Goal: Task Accomplishment & Management: Complete application form

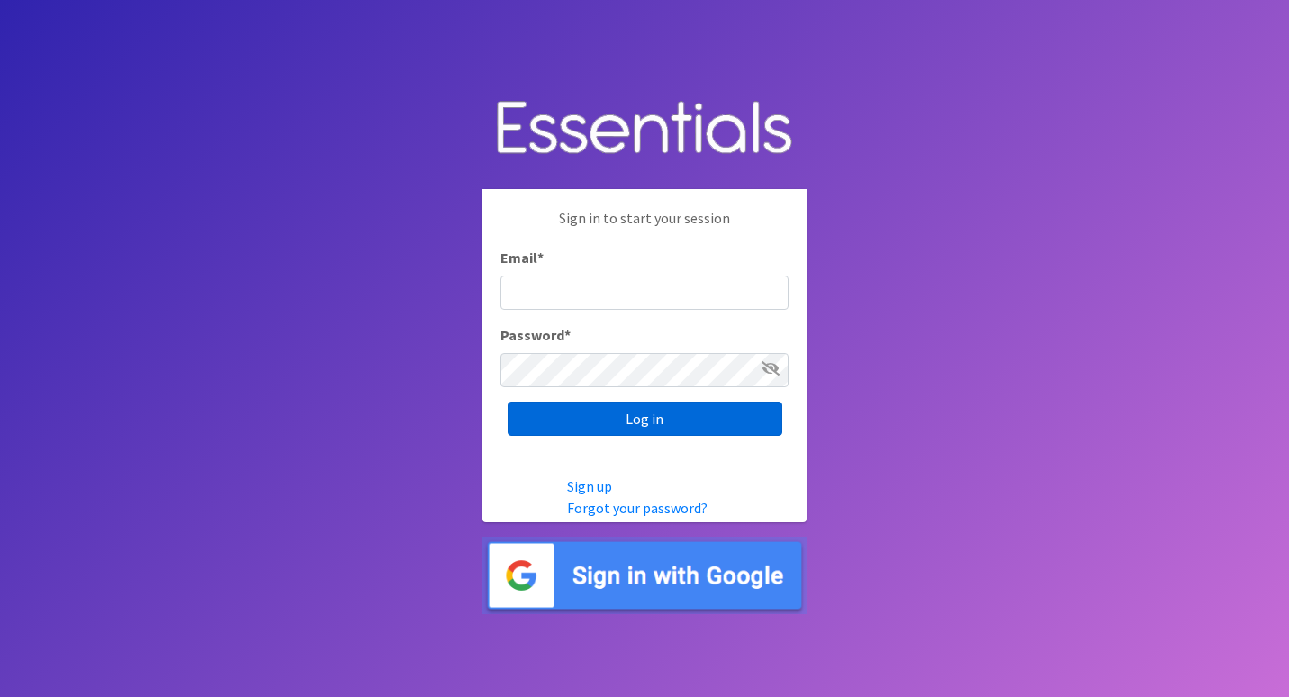
type input "roz@momshelpingmomsfoundation.org"
click at [693, 425] on input "Log in" at bounding box center [645, 418] width 275 height 34
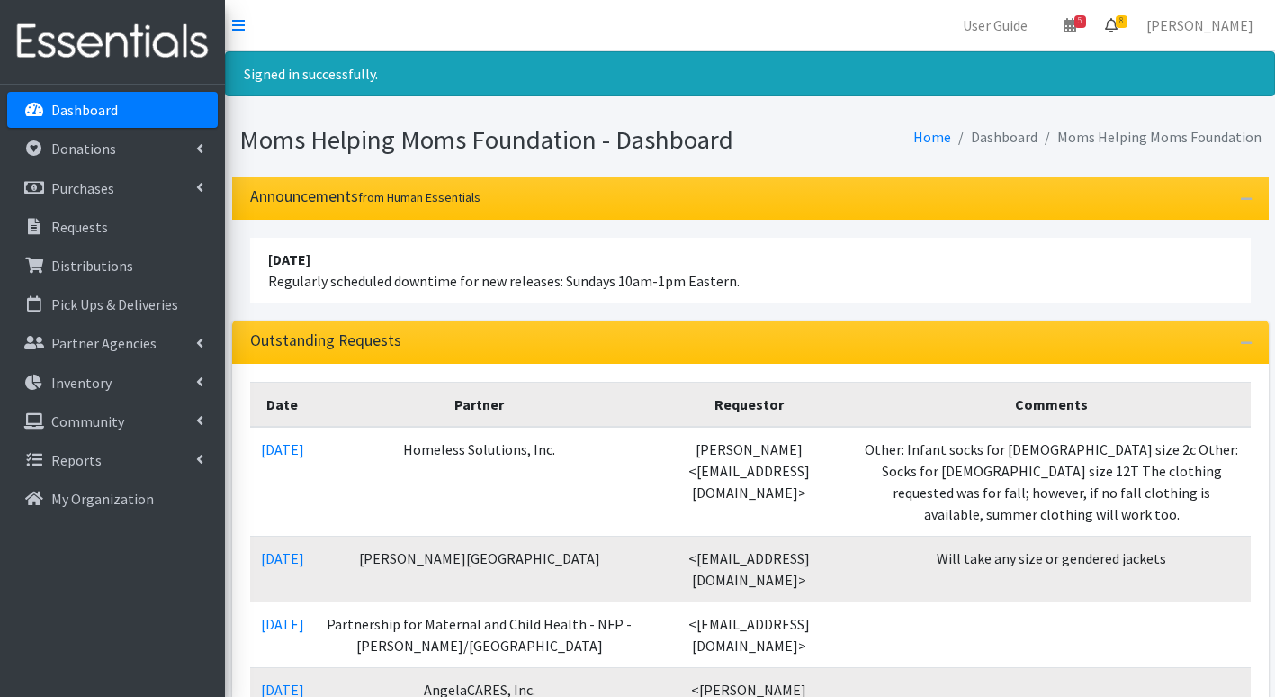
click at [1128, 21] on span "8" at bounding box center [1122, 21] width 12 height 13
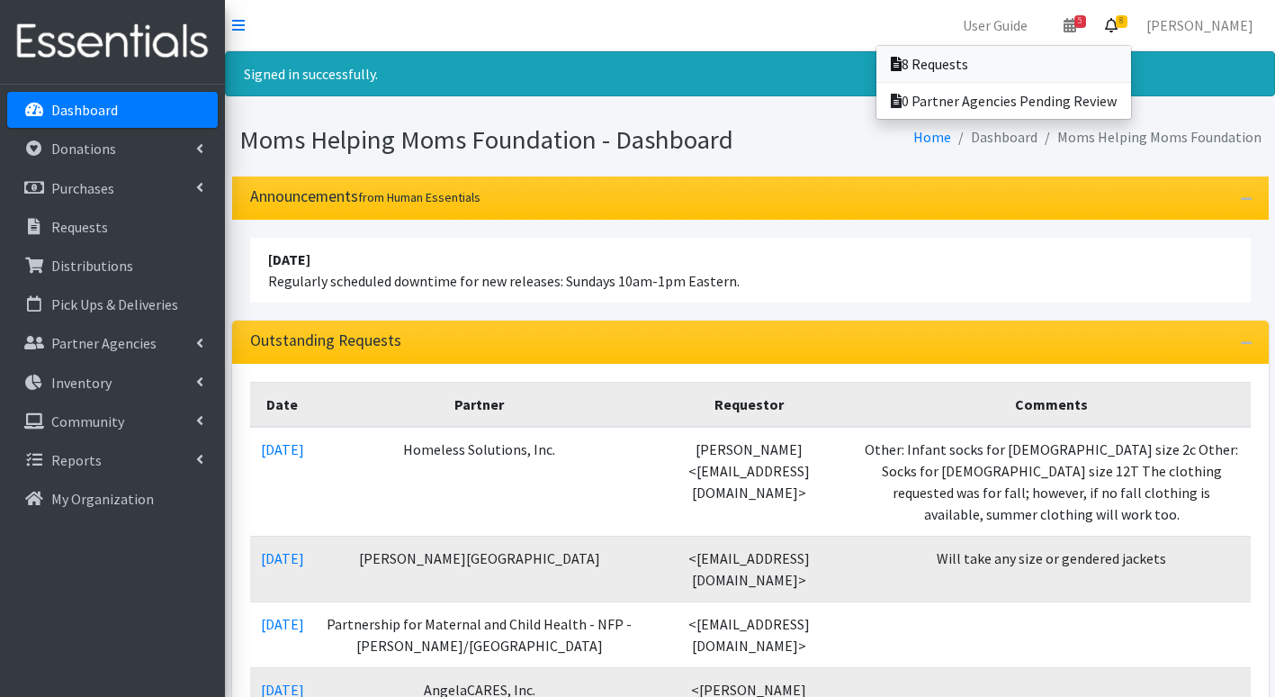
click at [997, 60] on link "8 Requests" at bounding box center [1004, 64] width 255 height 36
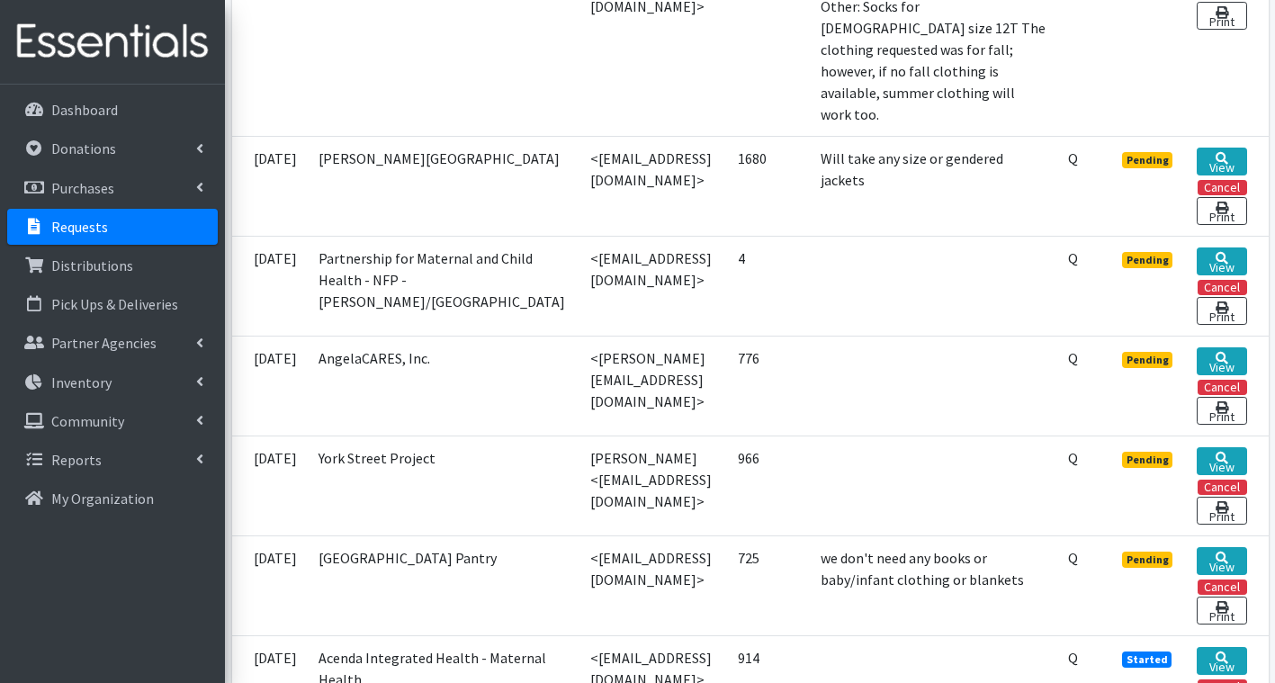
scroll to position [720, 0]
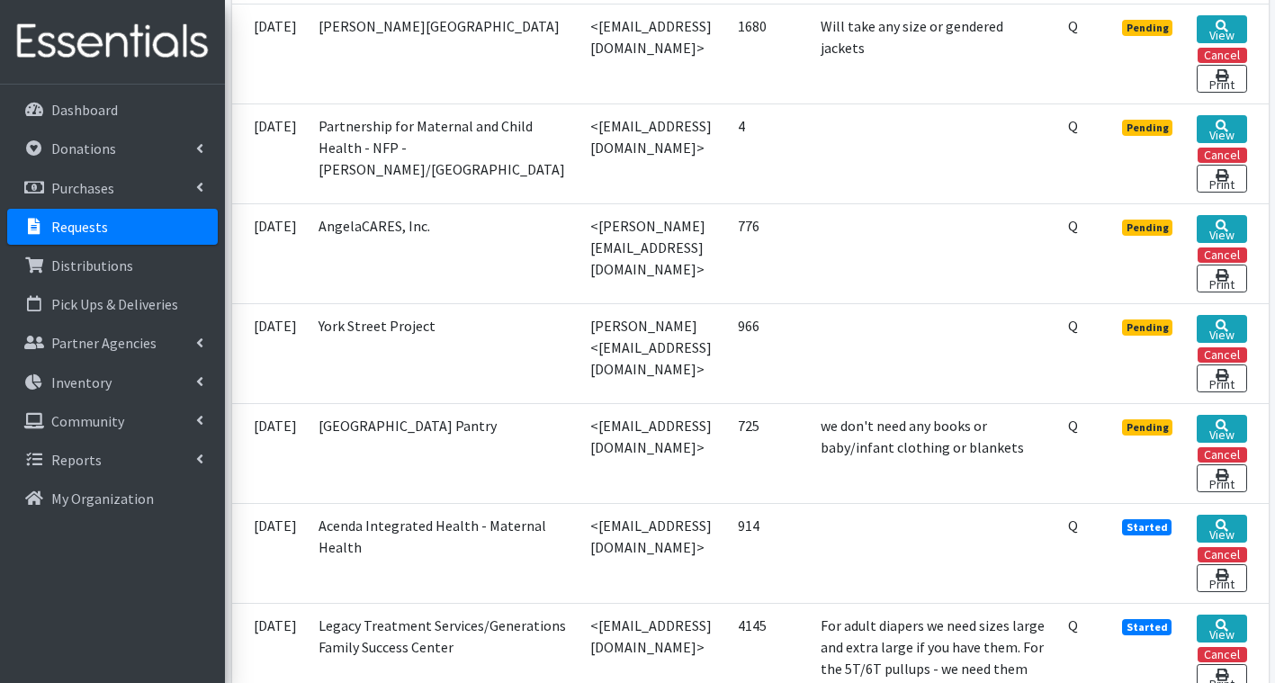
click at [672, 515] on td "<jstewart@acendahealth.org>" at bounding box center [654, 553] width 148 height 100
click at [103, 146] on p "Donations" at bounding box center [83, 149] width 65 height 18
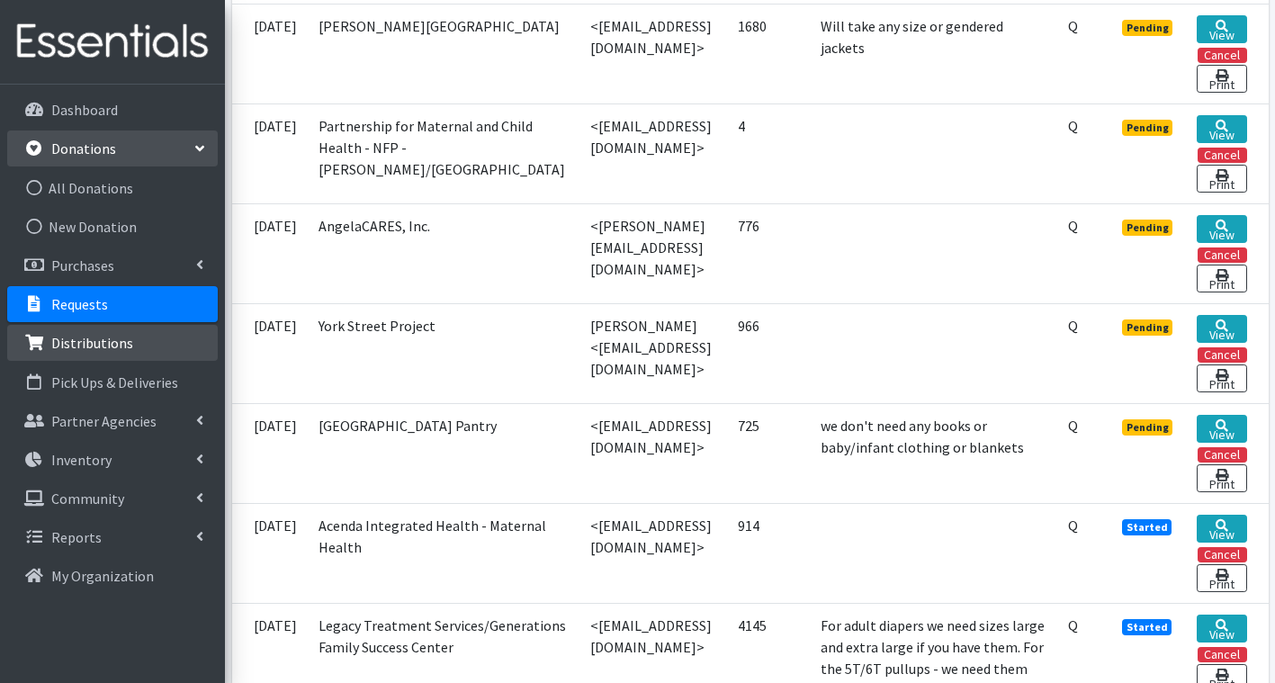
click at [146, 353] on link "Distributions" at bounding box center [112, 343] width 211 height 36
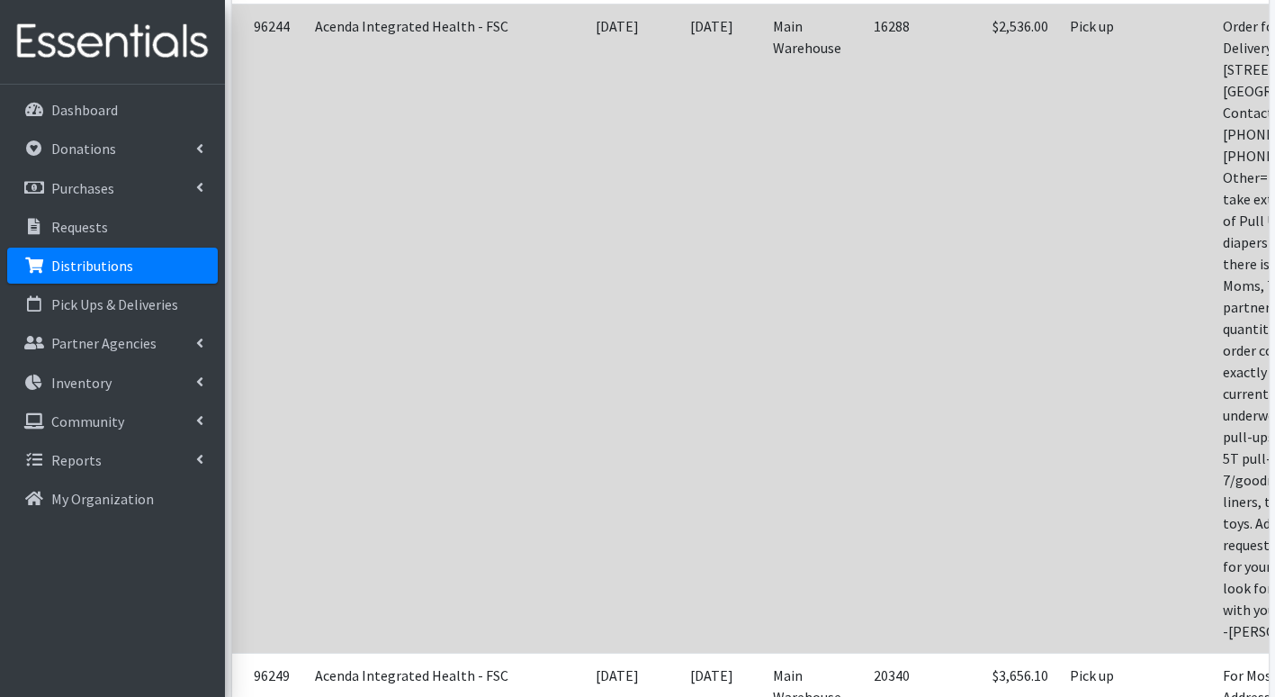
scroll to position [2880, 0]
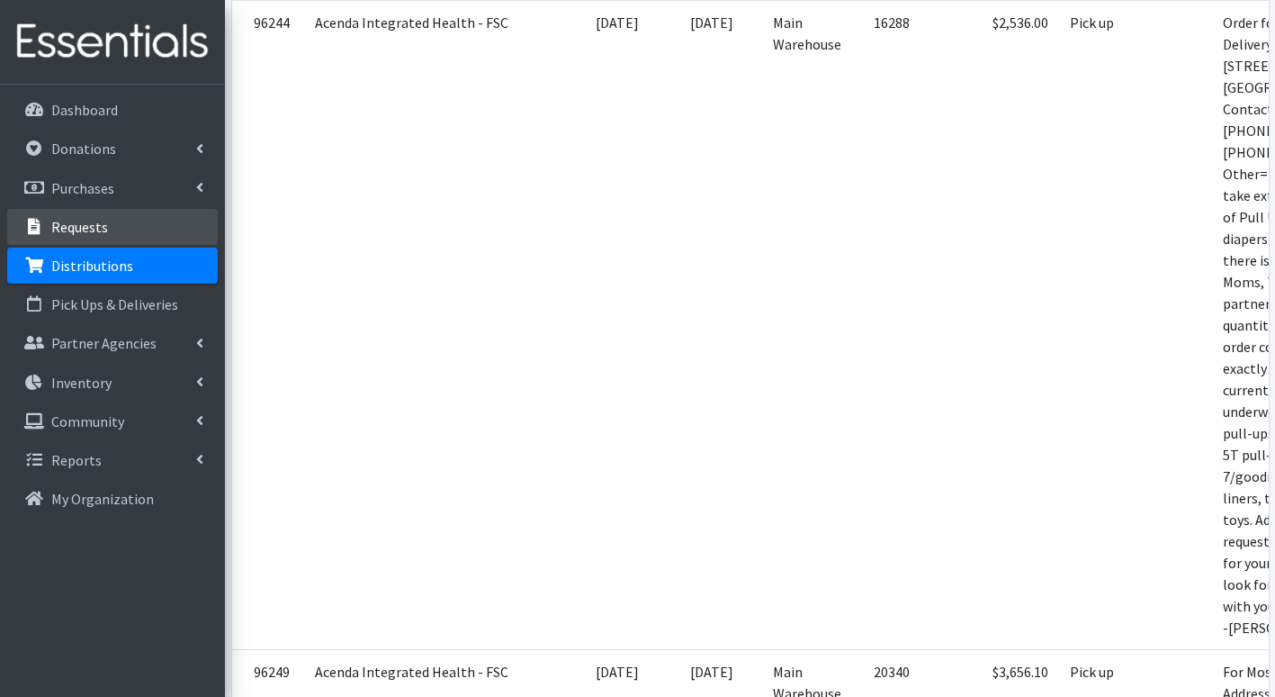
click at [82, 228] on p "Requests" at bounding box center [79, 227] width 57 height 18
click at [82, 226] on p "Requests" at bounding box center [79, 227] width 57 height 18
click at [117, 221] on link "Requests" at bounding box center [112, 227] width 211 height 36
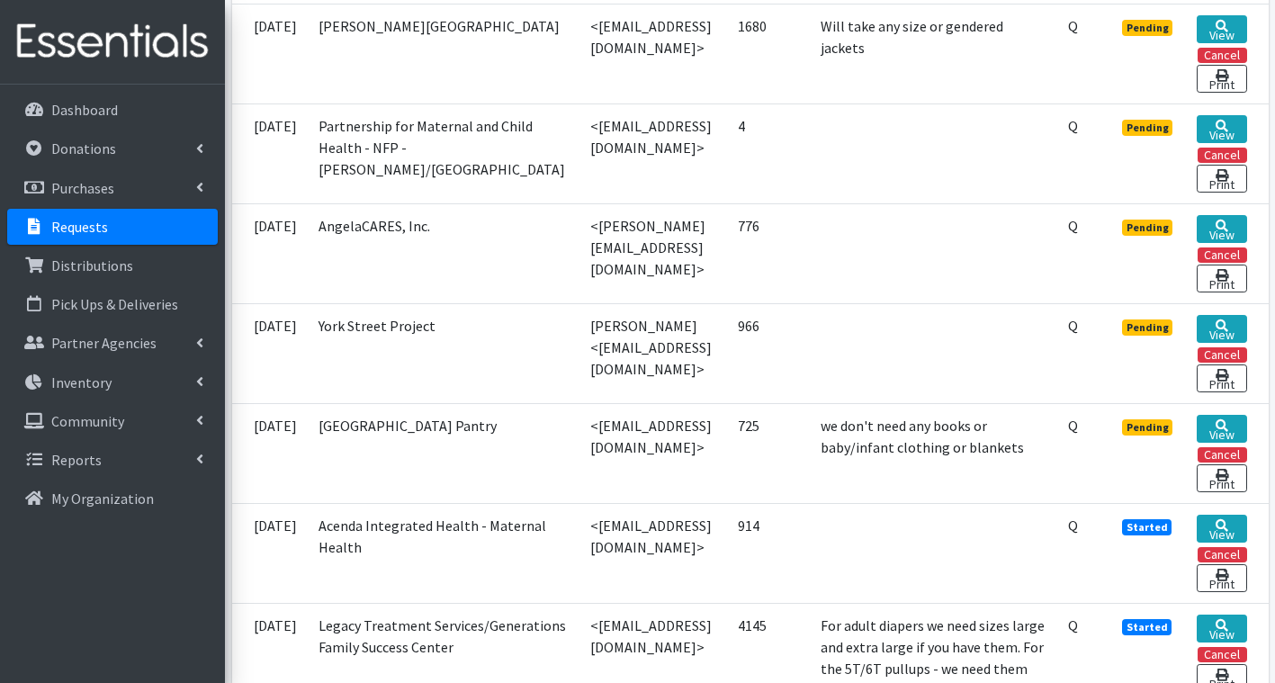
scroll to position [810, 0]
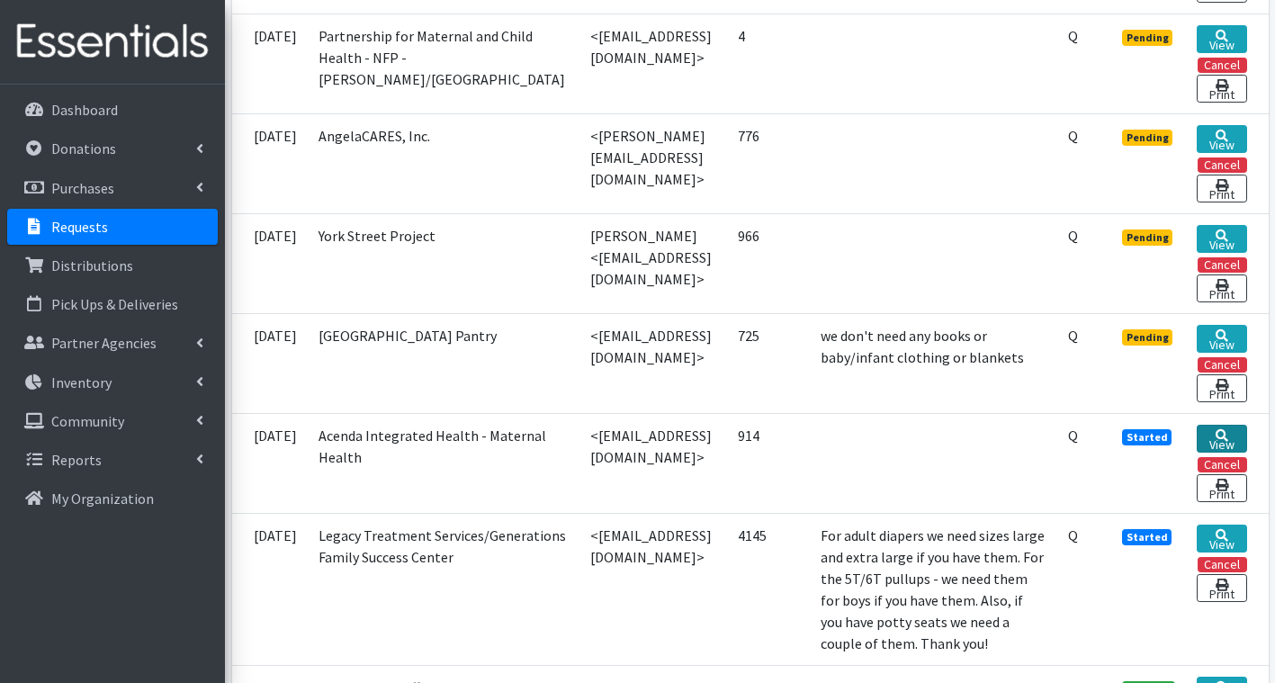
click at [1238, 425] on link "View" at bounding box center [1222, 439] width 50 height 28
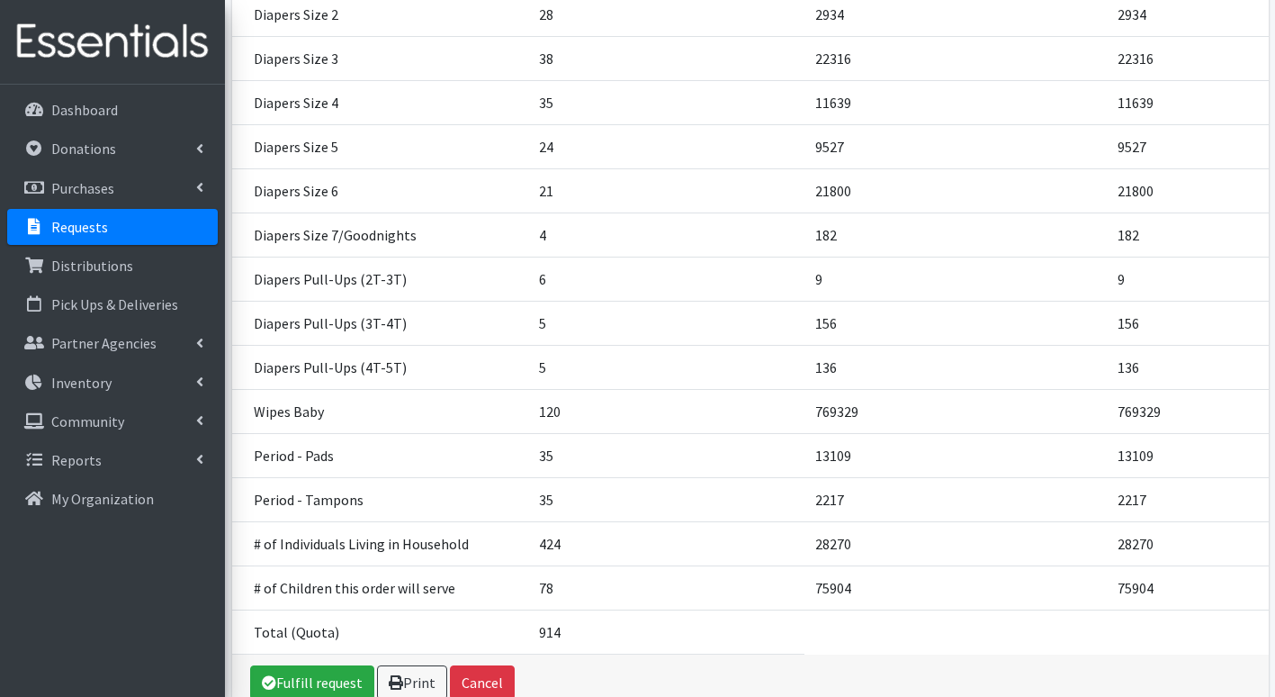
scroll to position [450, 0]
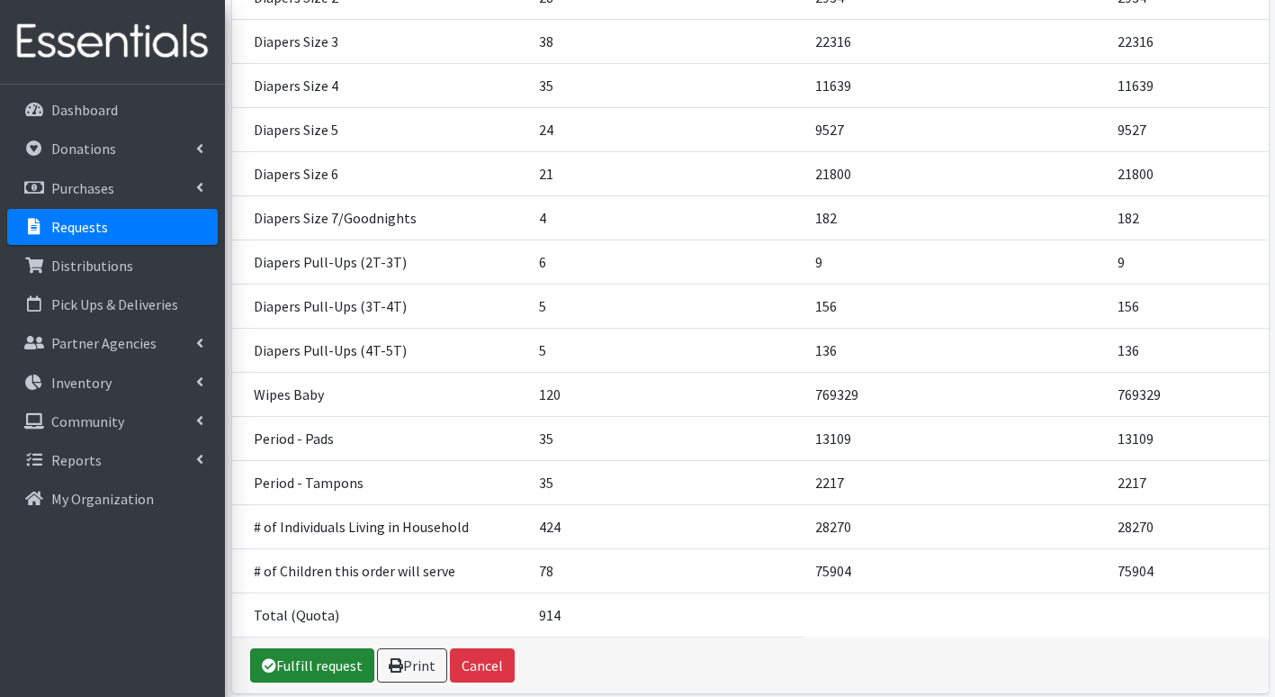
click at [341, 663] on link "Fulfill request" at bounding box center [312, 665] width 124 height 34
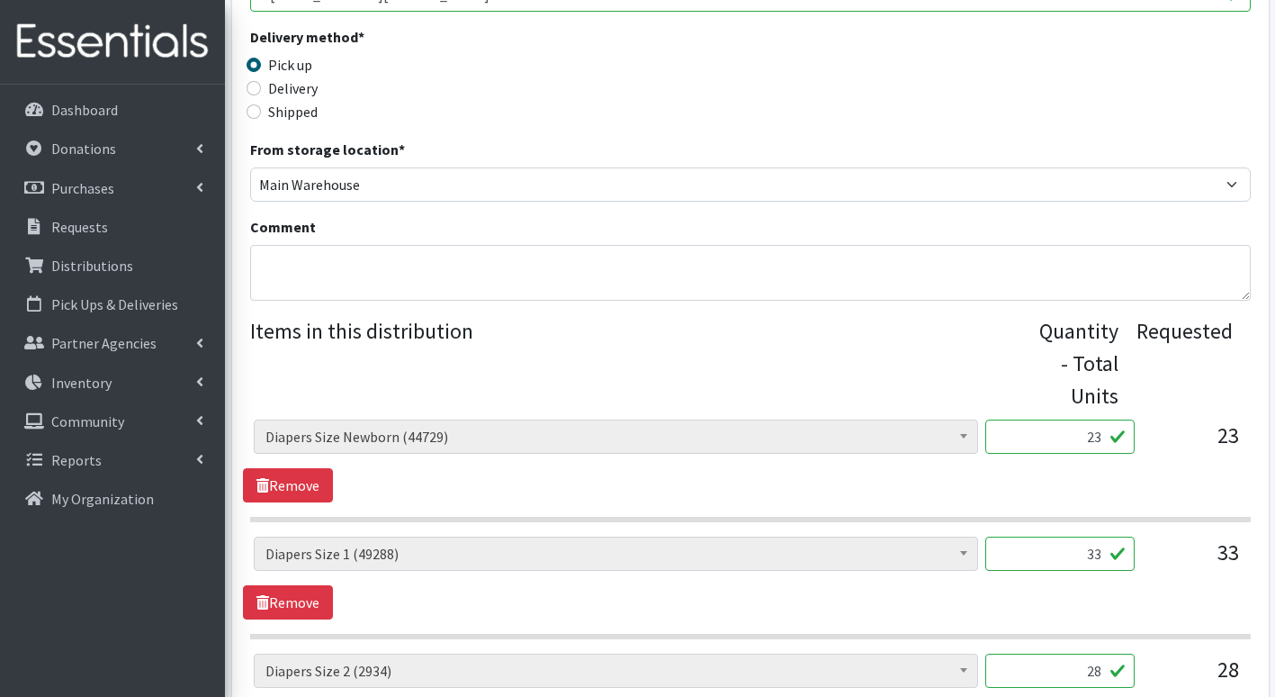
scroll to position [540, 0]
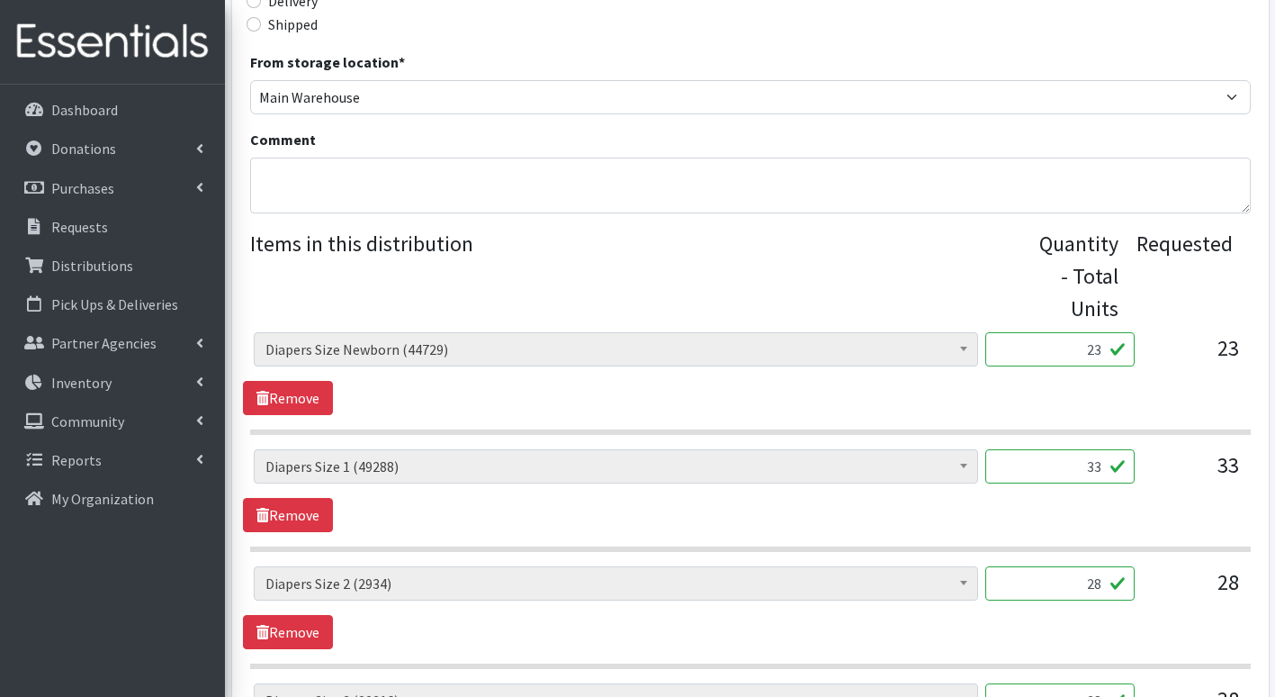
click at [1103, 356] on input "23" at bounding box center [1060, 349] width 149 height 34
click at [1164, 522] on div "# of Children this order will serve (75904) # of Individuals Living in Househol…" at bounding box center [750, 490] width 1014 height 83
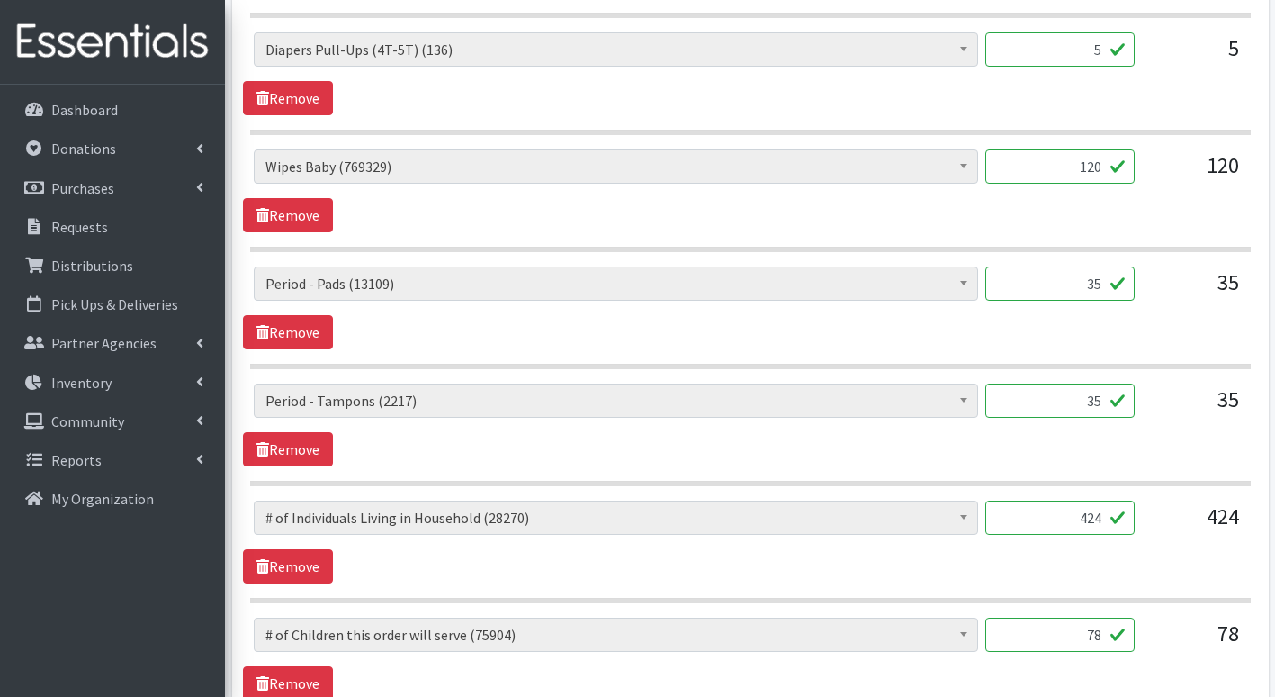
scroll to position [2250, 0]
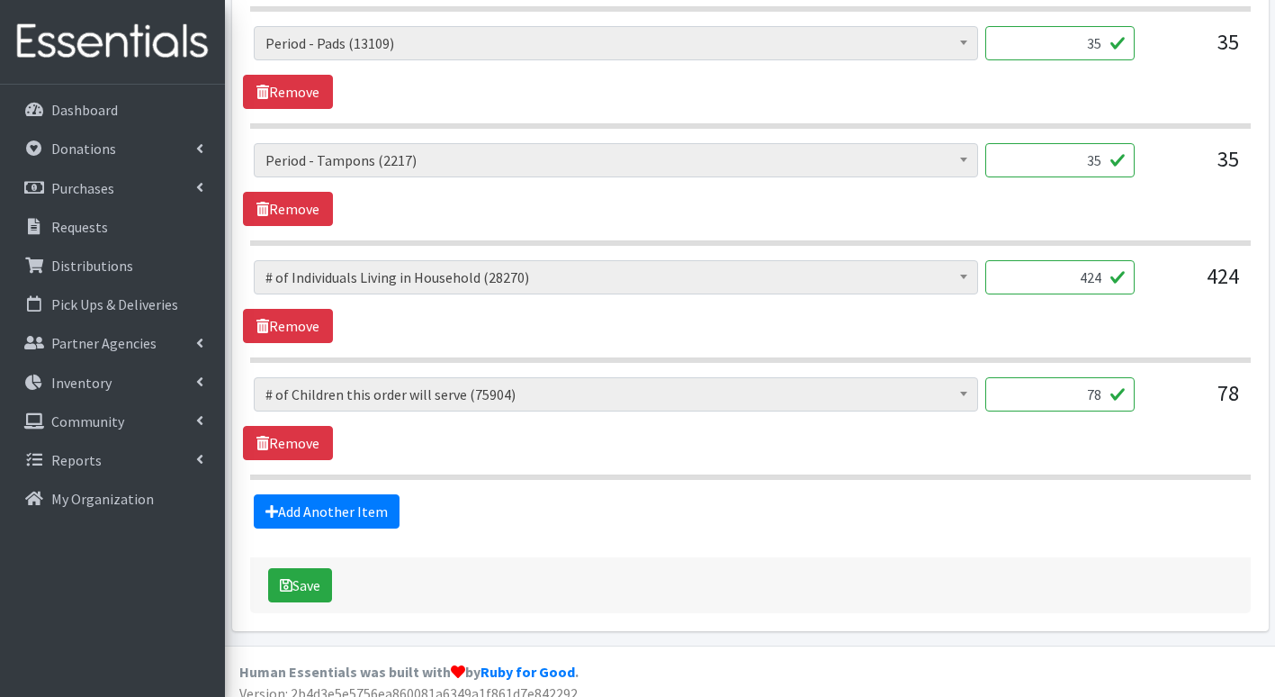
click at [1107, 157] on input "35" at bounding box center [1060, 160] width 149 height 34
type input "3"
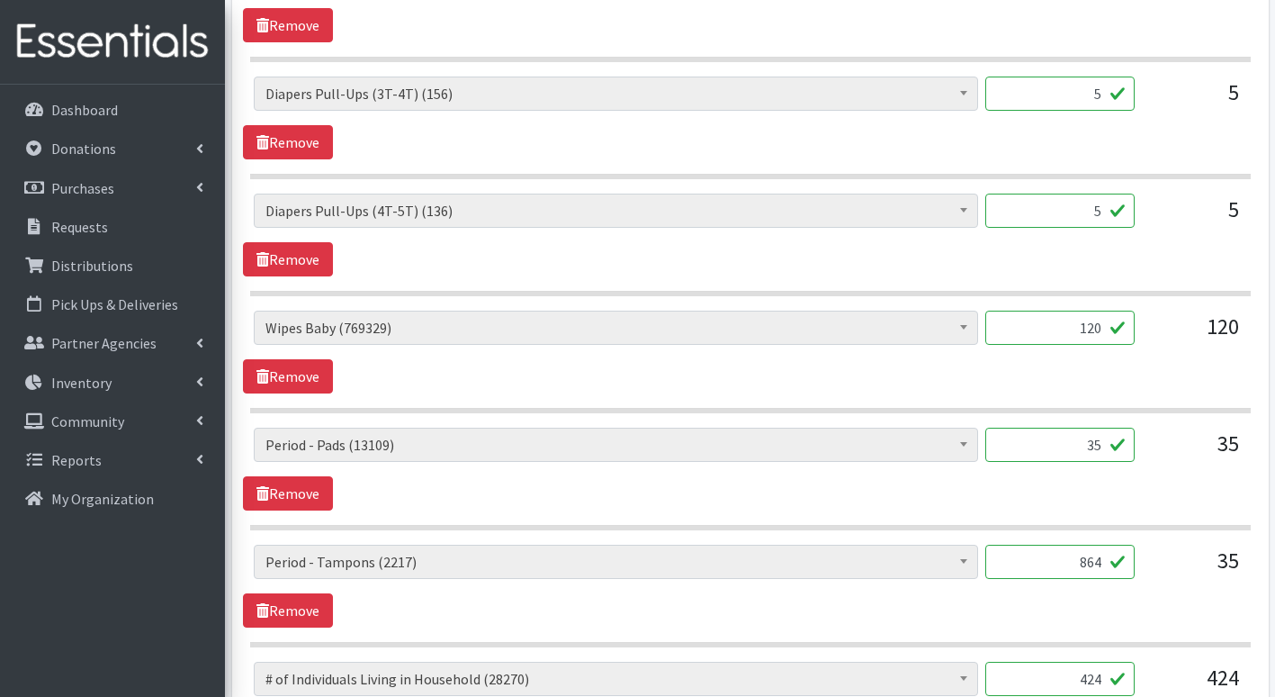
scroll to position [1800, 0]
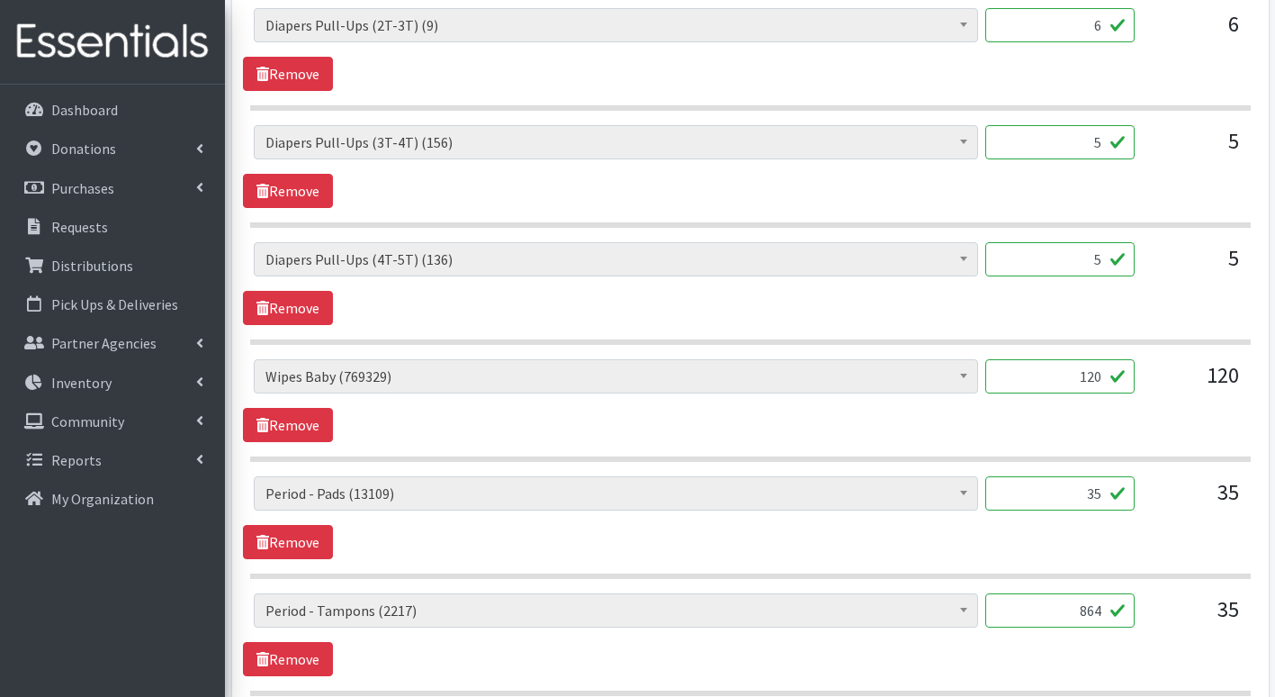
type input "864"
click at [1106, 266] on input "5" at bounding box center [1060, 259] width 149 height 34
click at [1188, 308] on div "# of Children this order will serve (75904) # of Individuals Living in Househol…" at bounding box center [750, 283] width 1014 height 83
click at [1109, 378] on input "120" at bounding box center [1060, 376] width 149 height 34
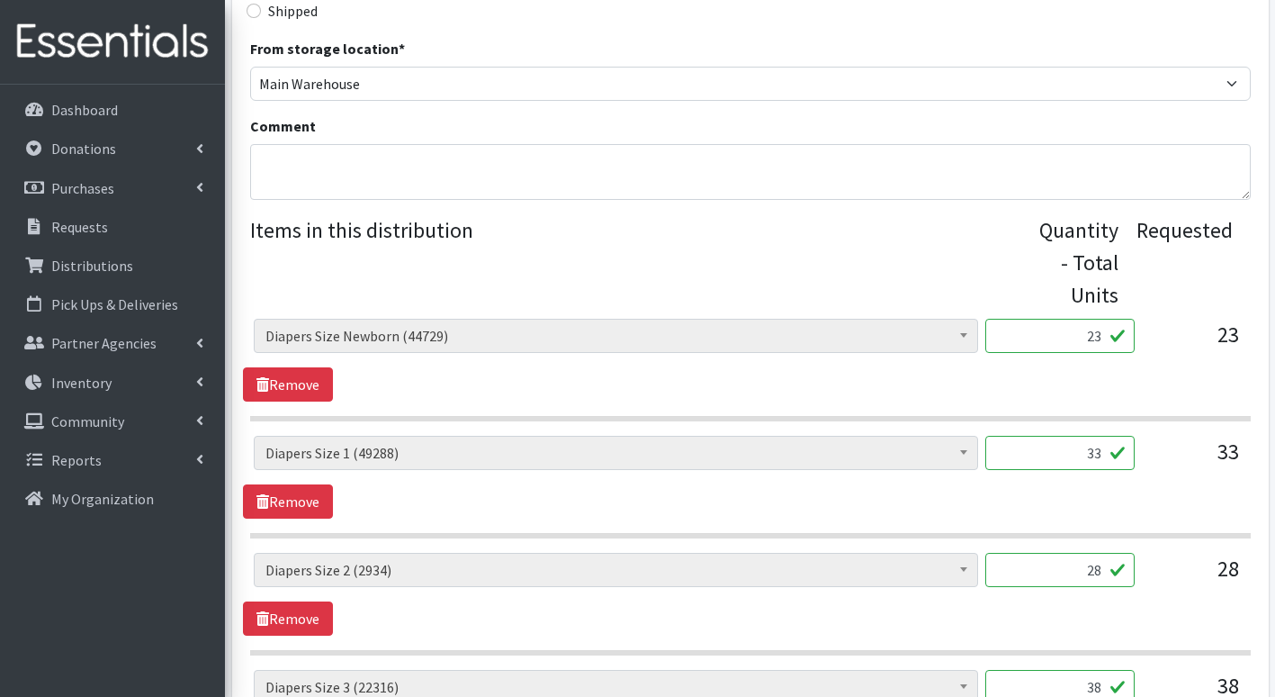
scroll to position [540, 0]
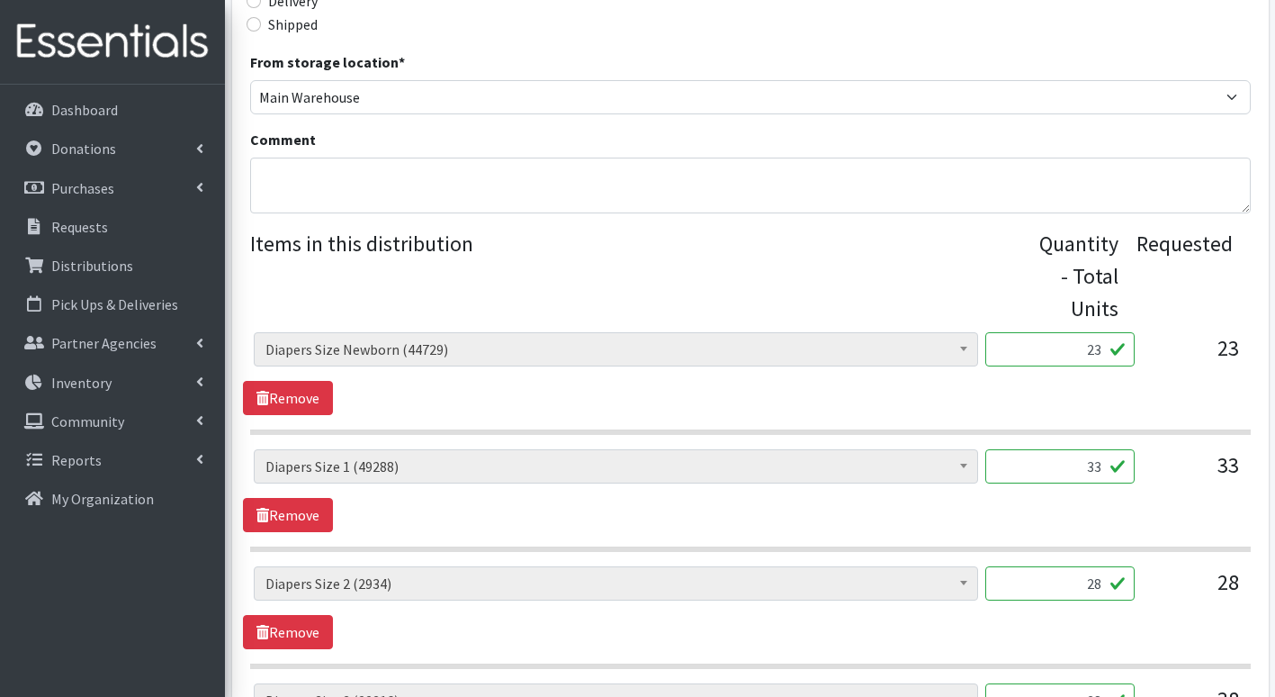
click at [1103, 355] on input "23" at bounding box center [1060, 349] width 149 height 34
type input "2"
type input "1184"
click at [1107, 470] on input "33" at bounding box center [1060, 466] width 149 height 34
type input "3"
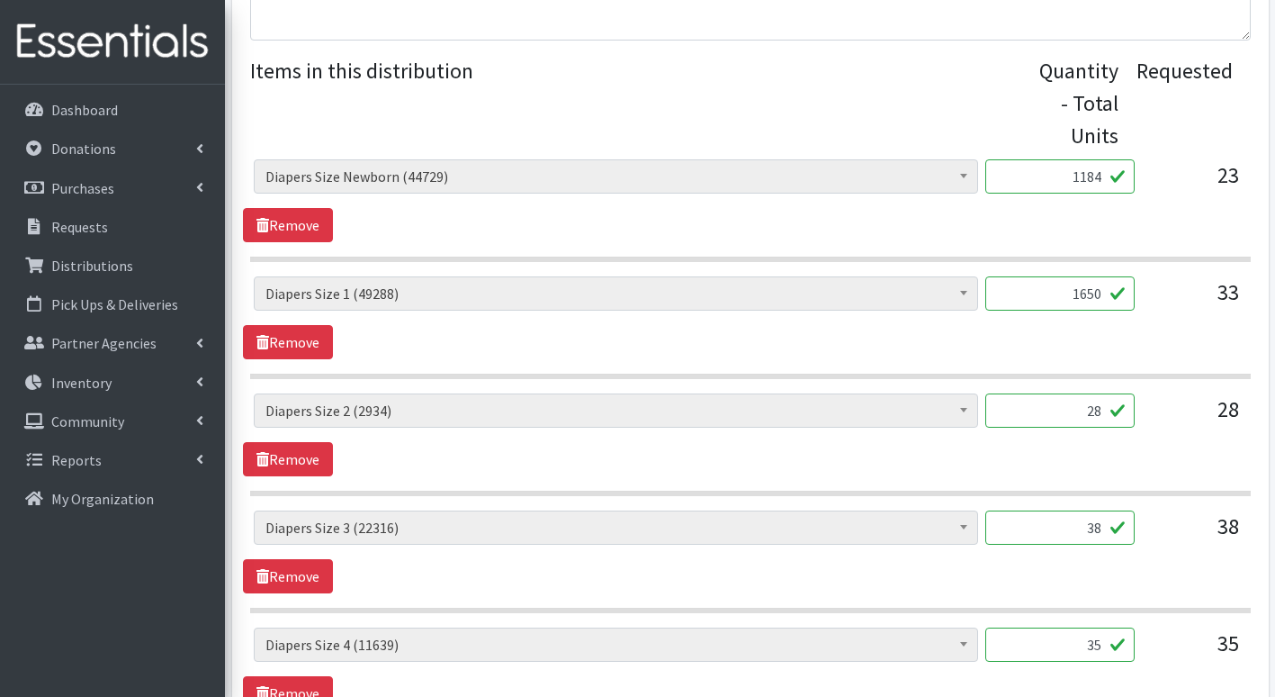
scroll to position [720, 0]
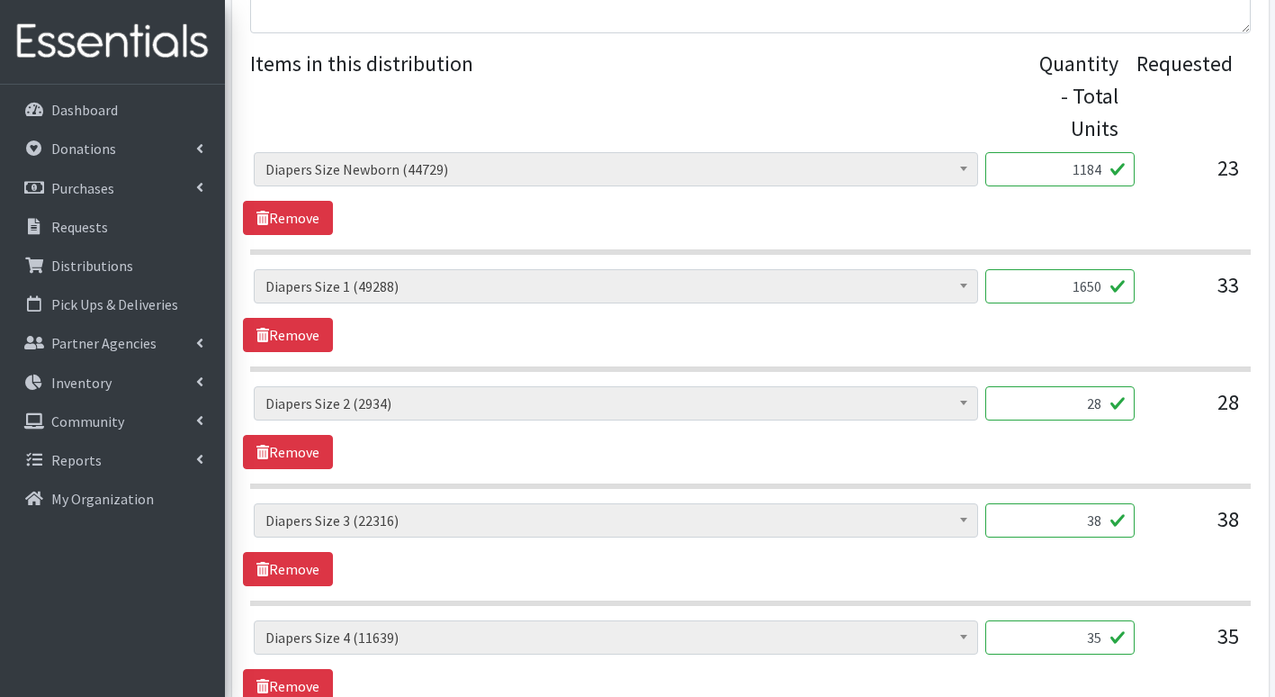
type input "1650"
click at [1106, 402] on input "28" at bounding box center [1060, 403] width 149 height 34
type input "2"
type input "1207"
click at [1106, 527] on input "38" at bounding box center [1060, 520] width 149 height 34
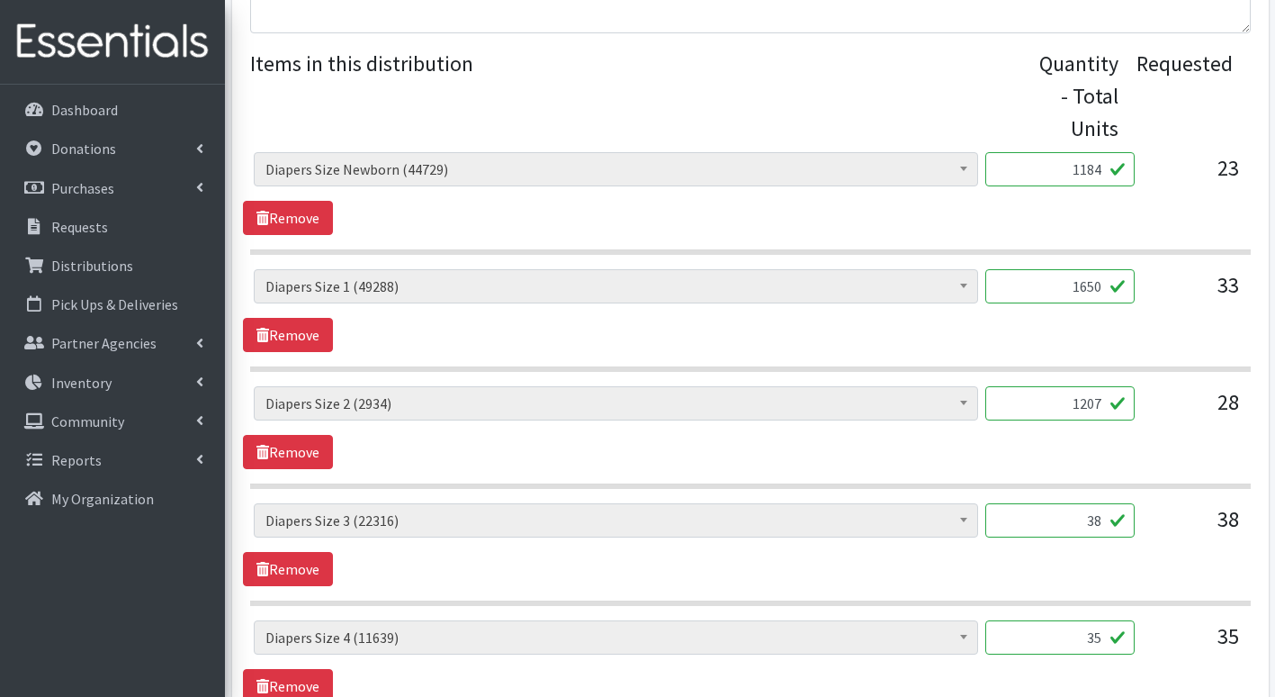
type input "3"
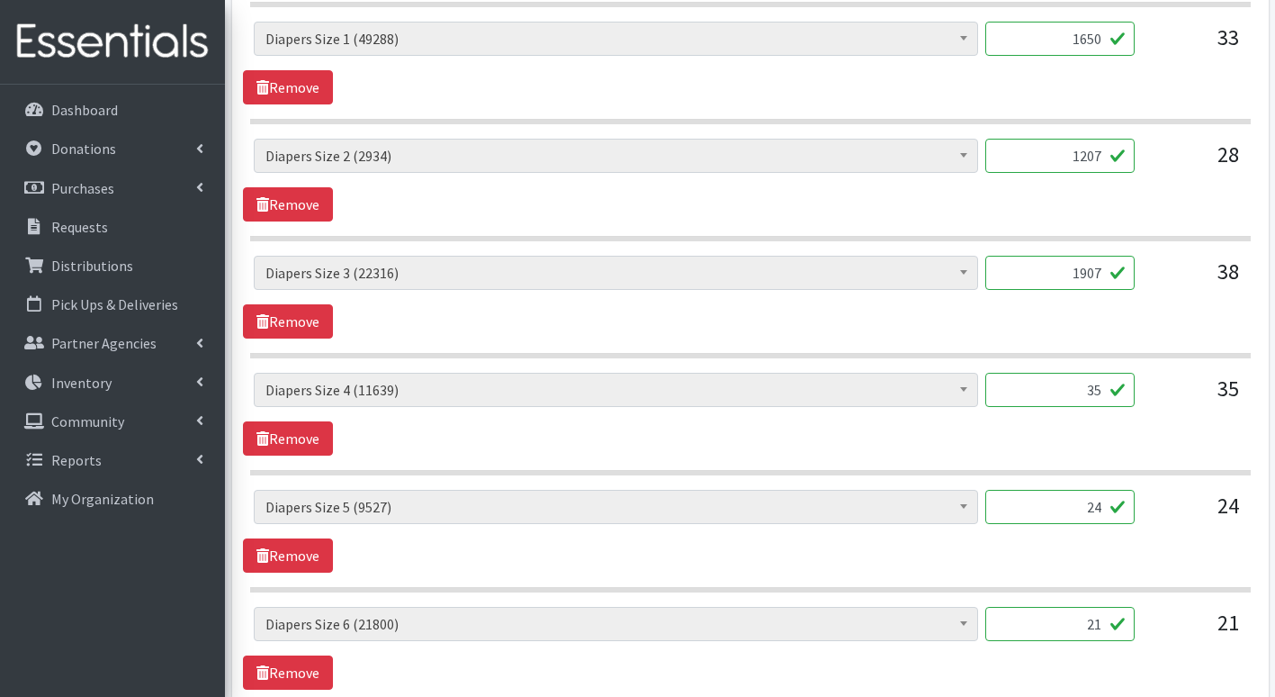
scroll to position [990, 0]
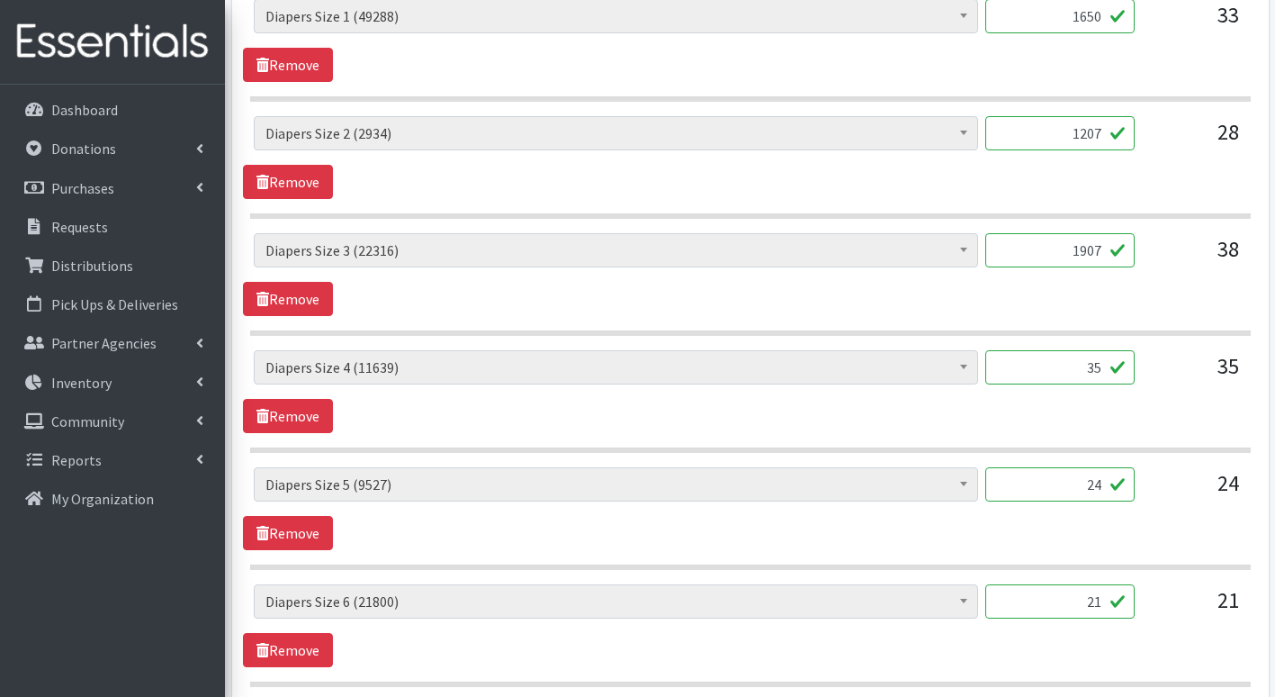
type input "1907"
click at [1102, 363] on input "35" at bounding box center [1060, 367] width 149 height 34
type input "3"
type input "1750"
click at [1105, 479] on input "24" at bounding box center [1060, 484] width 149 height 34
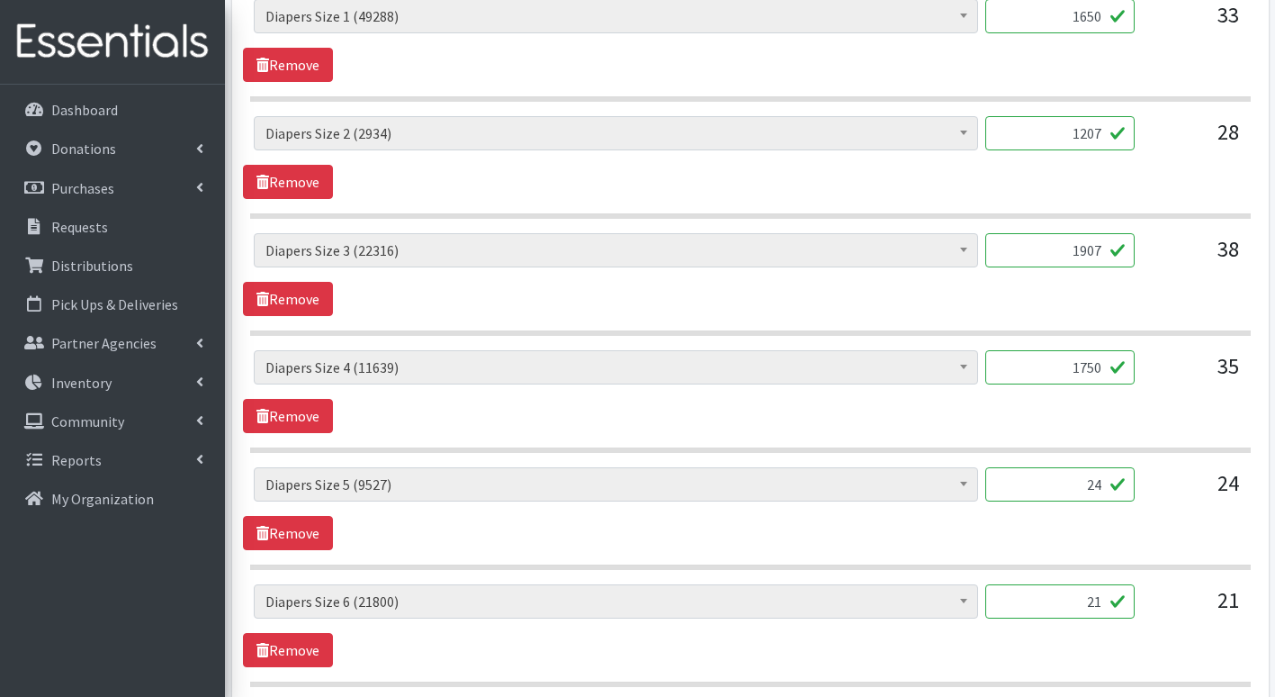
type input "2"
type input "1200"
click at [1102, 248] on input "1907" at bounding box center [1060, 250] width 149 height 34
type input "1"
type input "2046"
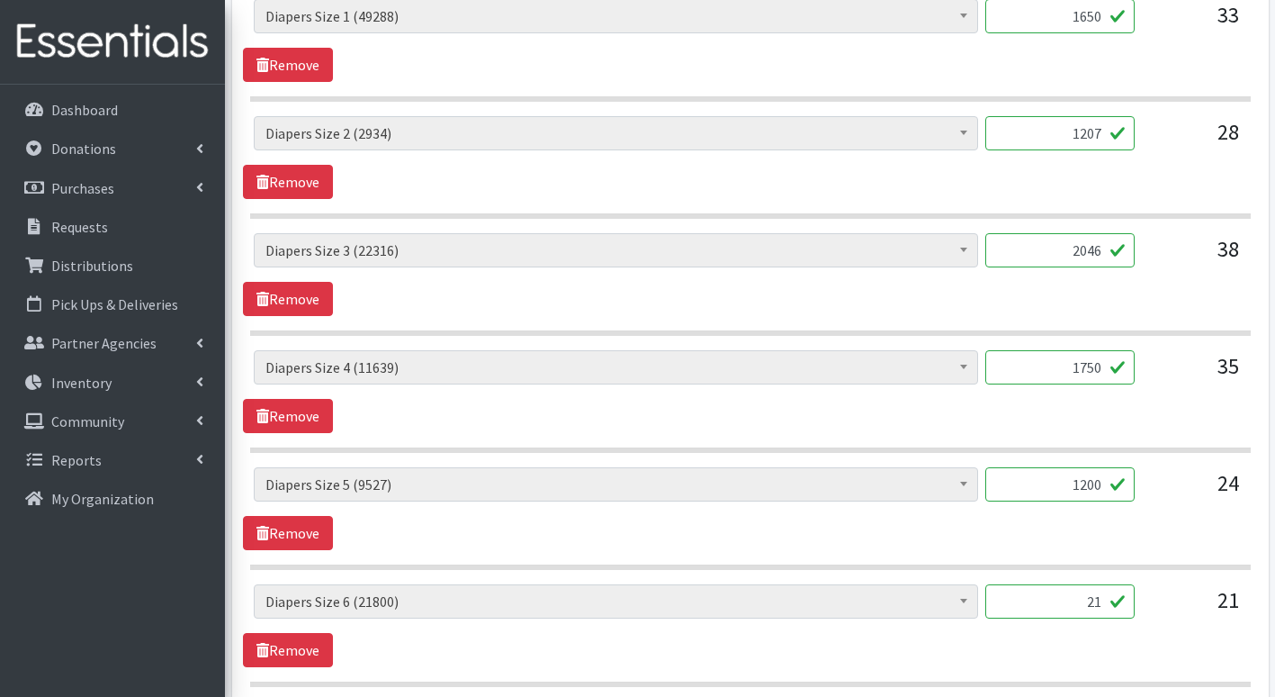
click at [1131, 391] on div "1750" at bounding box center [1060, 374] width 149 height 49
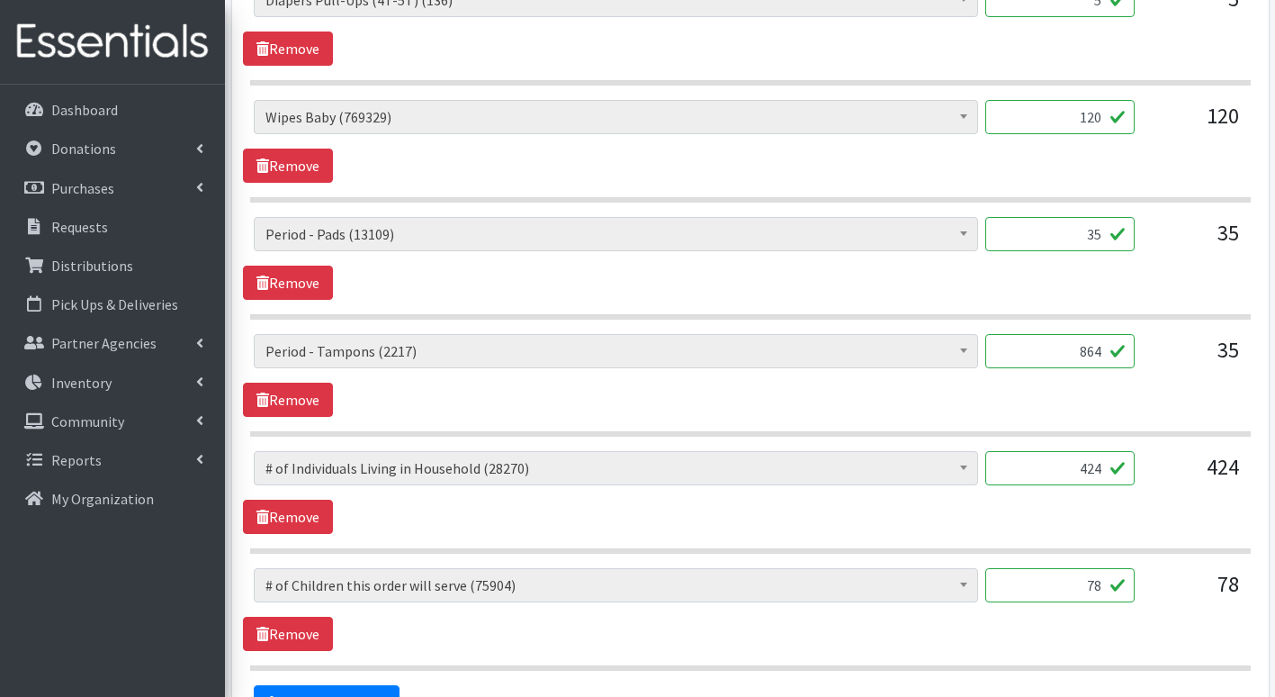
scroll to position [2070, 0]
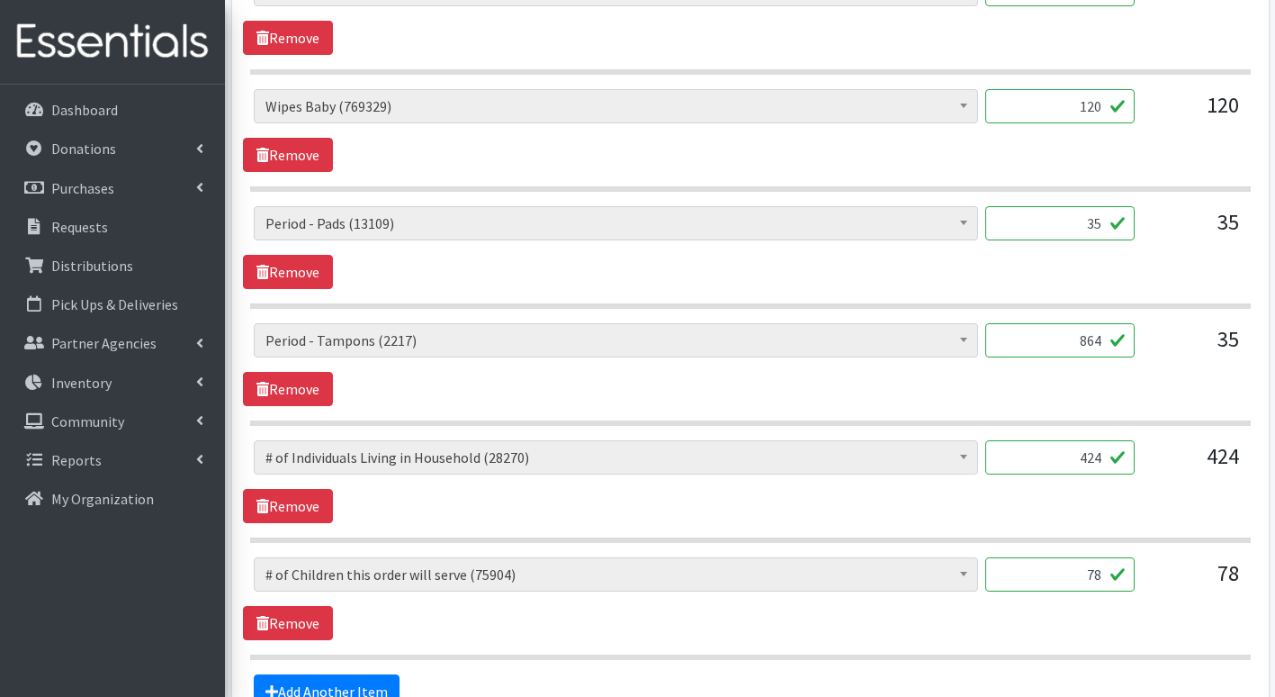
click at [1108, 225] on input "35" at bounding box center [1060, 223] width 149 height 34
type input "3"
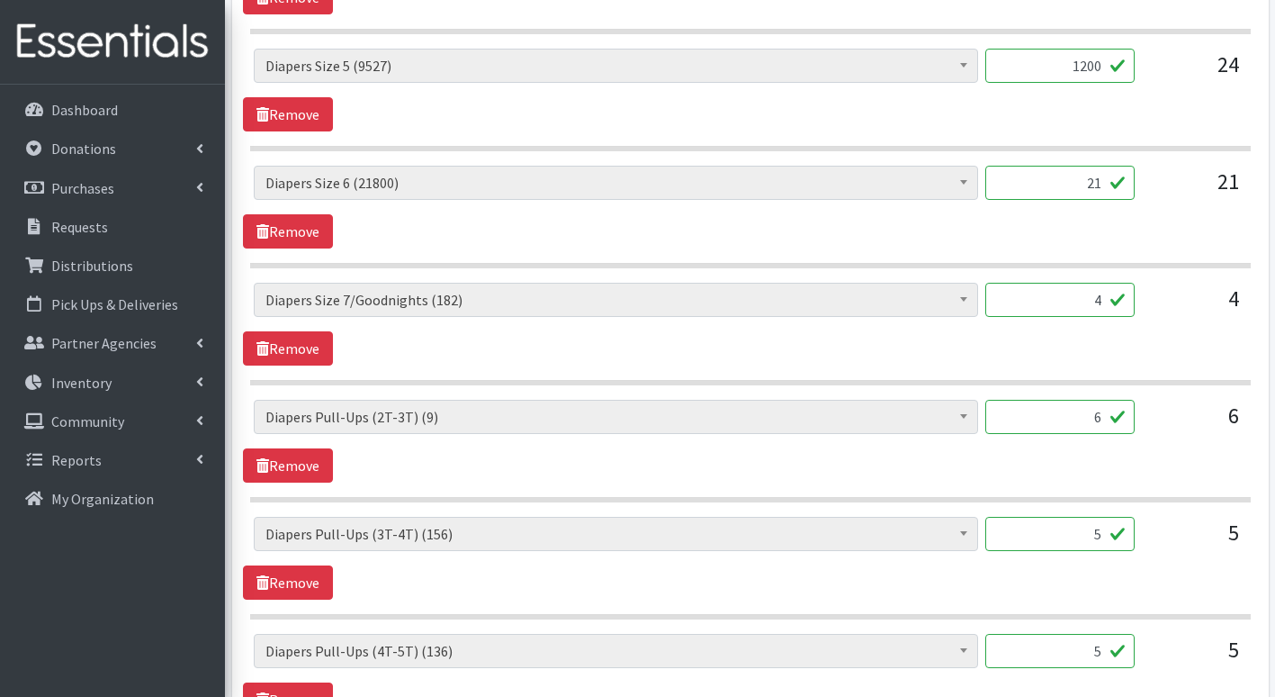
scroll to position [1440, 0]
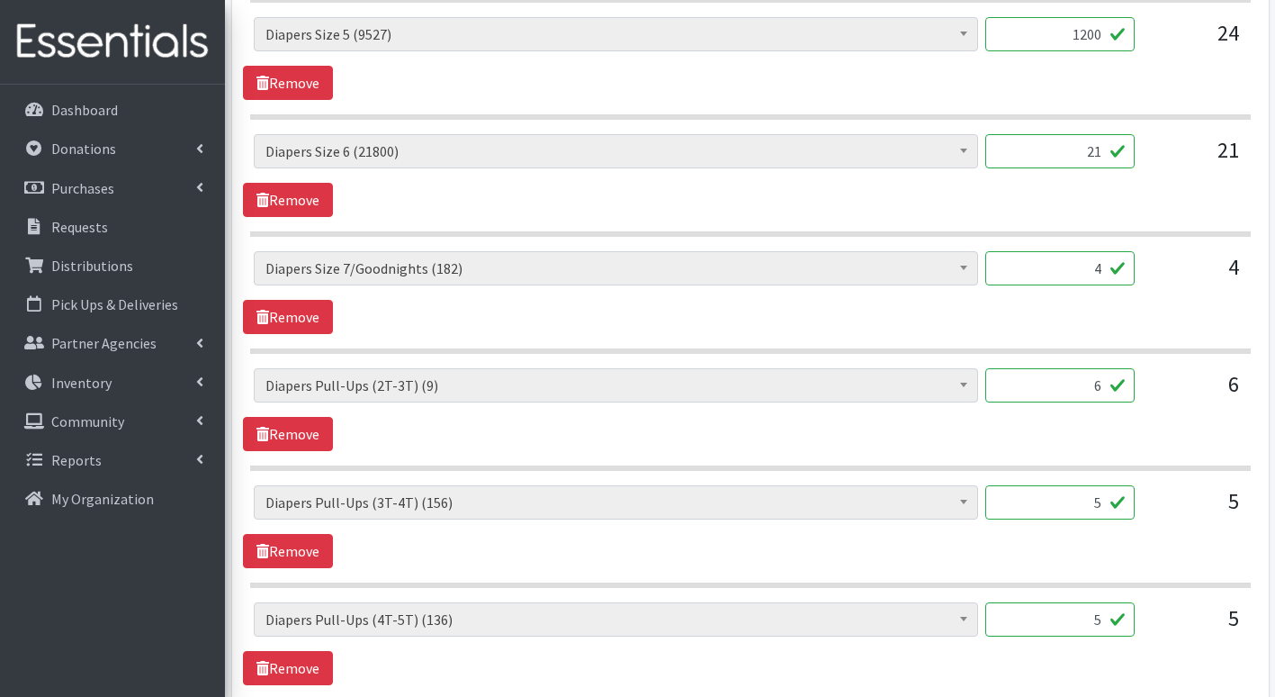
type input "864"
click at [1106, 153] on input "21" at bounding box center [1060, 151] width 149 height 34
type input "2"
type input "1050"
click at [1108, 271] on input "4" at bounding box center [1060, 268] width 149 height 34
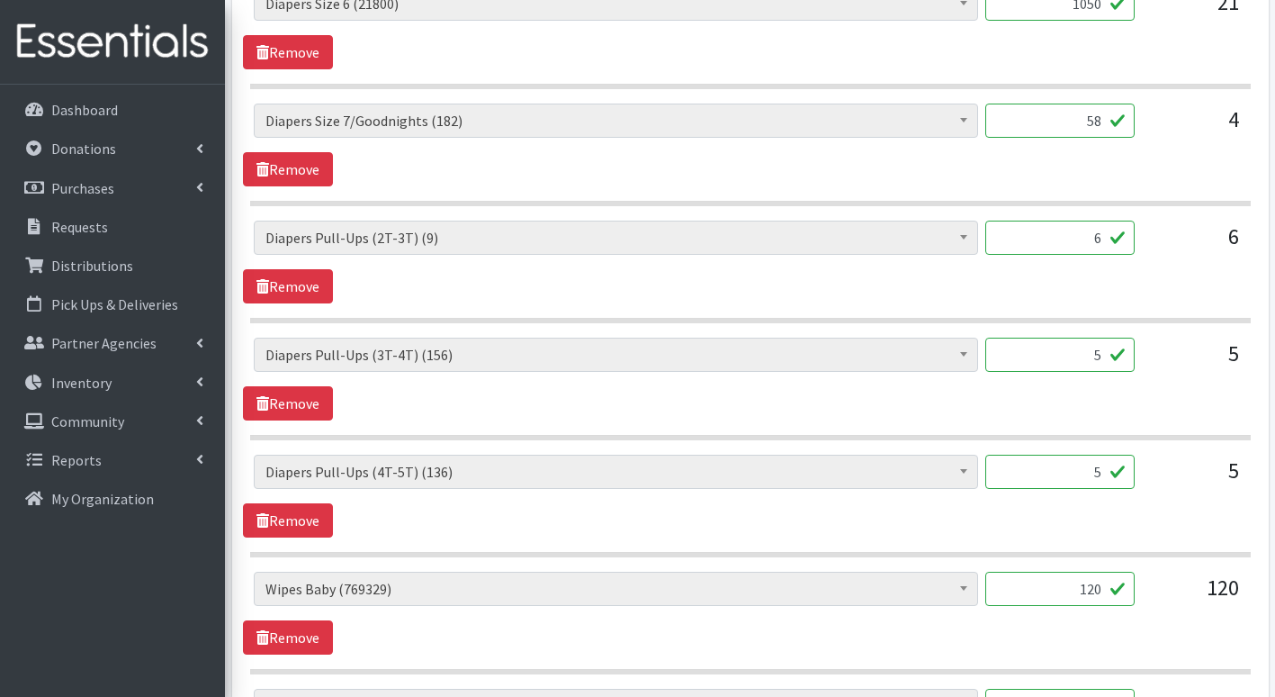
scroll to position [1620, 0]
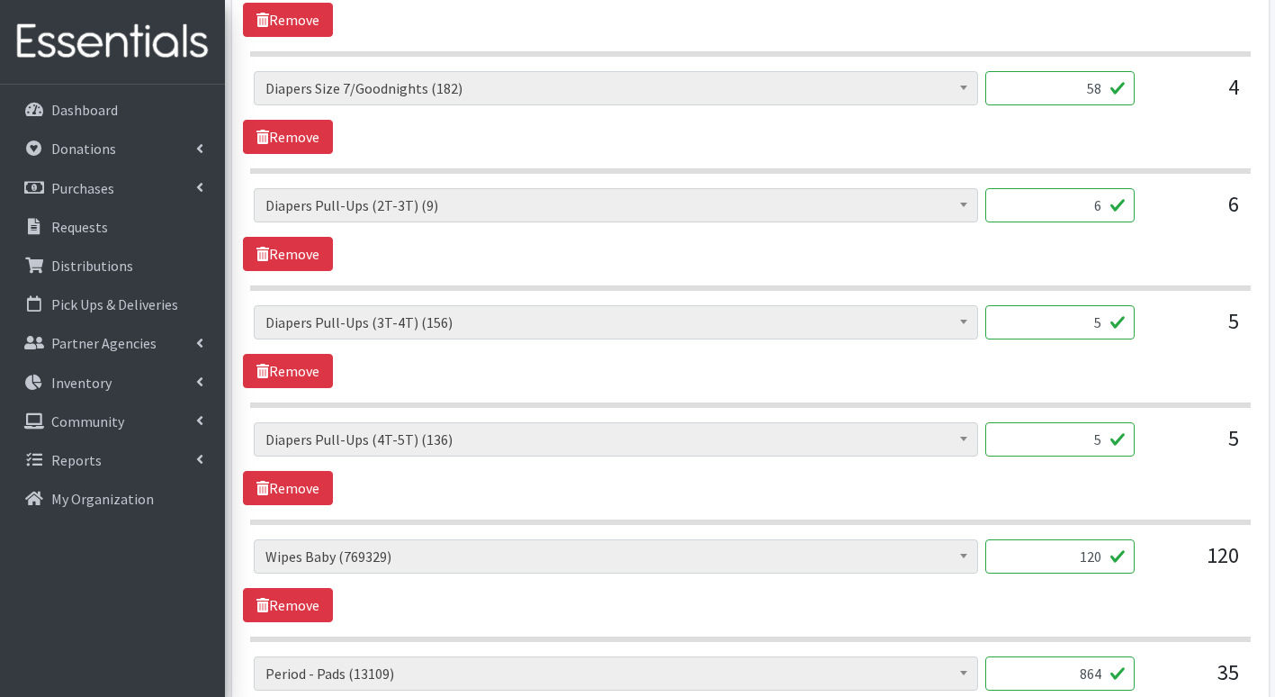
type input "58"
click at [1109, 207] on input "6" at bounding box center [1060, 205] width 149 height 34
type input "0"
click at [1104, 327] on input "5" at bounding box center [1060, 322] width 149 height 34
type input "125"
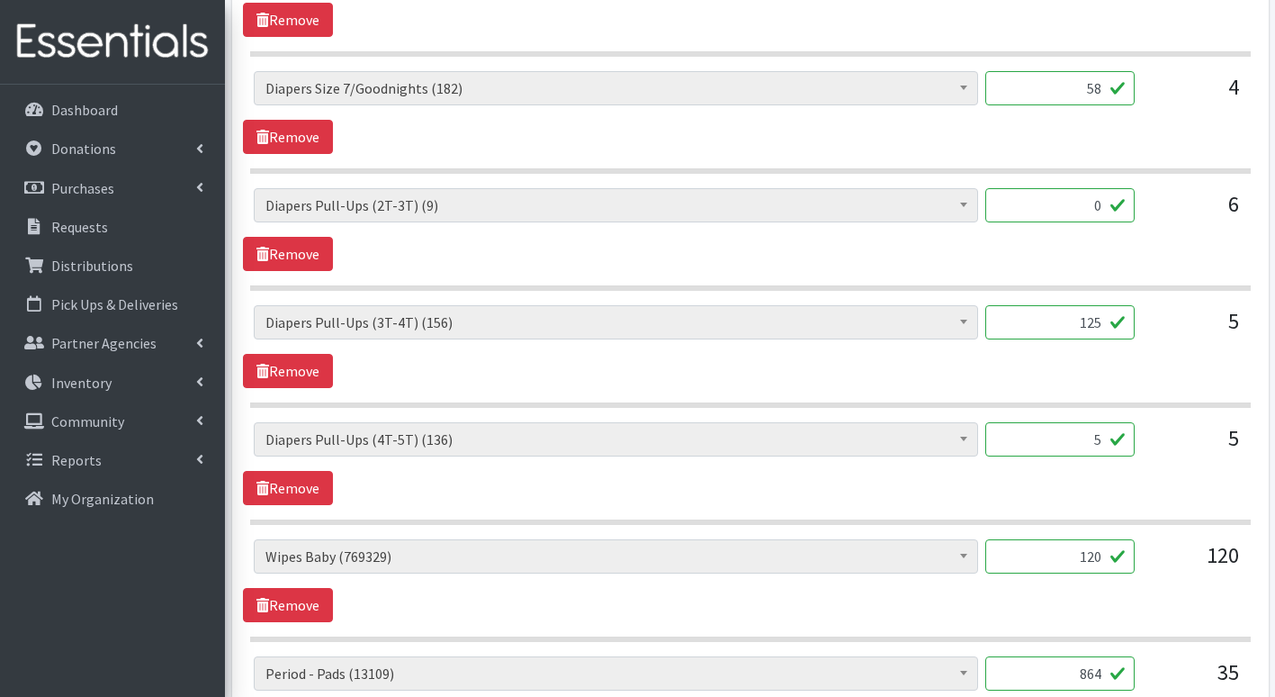
click at [1107, 446] on input "5" at bounding box center [1060, 439] width 149 height 34
type input "125"
click at [1106, 329] on input "125" at bounding box center [1060, 322] width 149 height 34
type input "100"
click at [1139, 359] on div "# of Children this order will serve (75904) # of Individuals Living in Househol…" at bounding box center [750, 346] width 1014 height 83
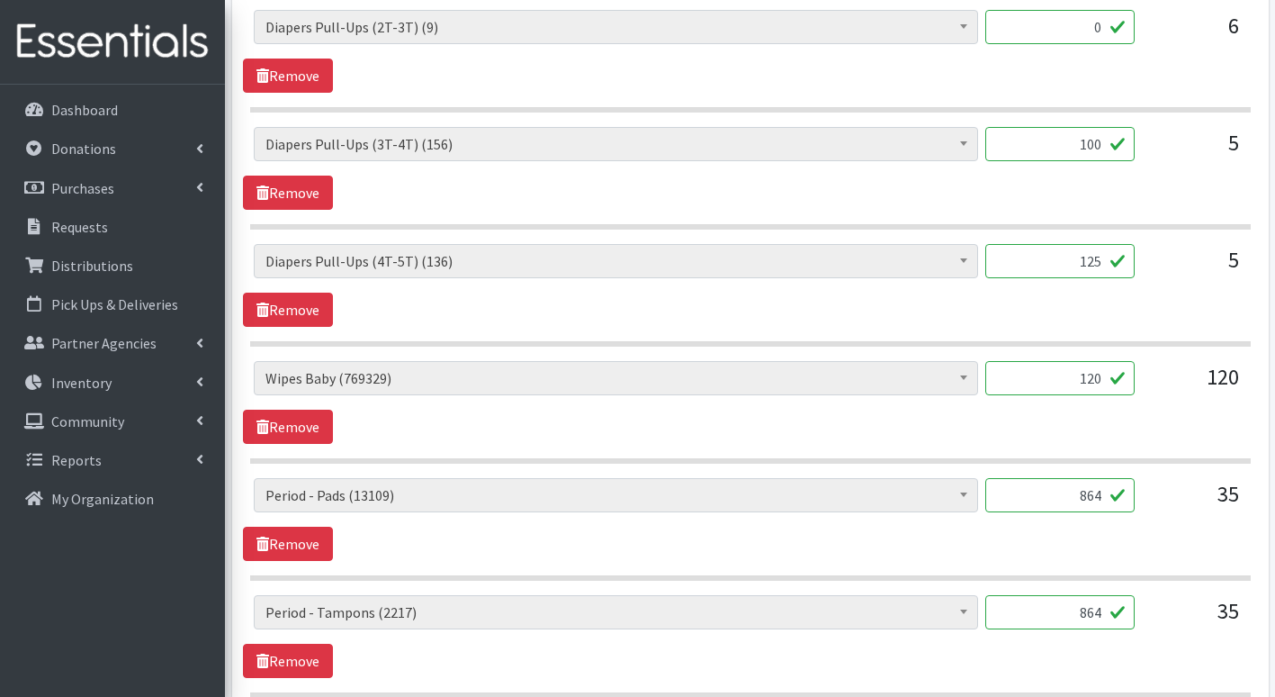
scroll to position [1800, 0]
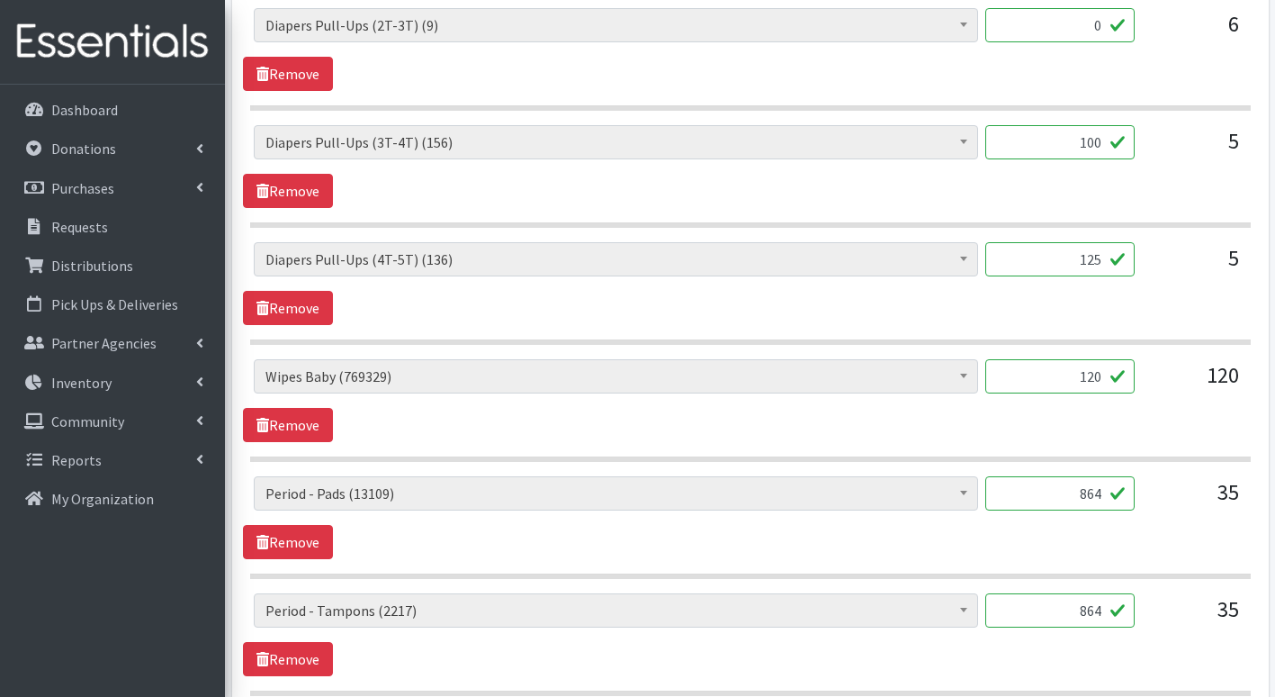
click at [1103, 381] on input "120" at bounding box center [1060, 376] width 149 height 34
type input "1"
type input "4320"
click at [1118, 423] on div "# of Children this order will serve (75904) # of Individuals Living in Househol…" at bounding box center [750, 400] width 1014 height 83
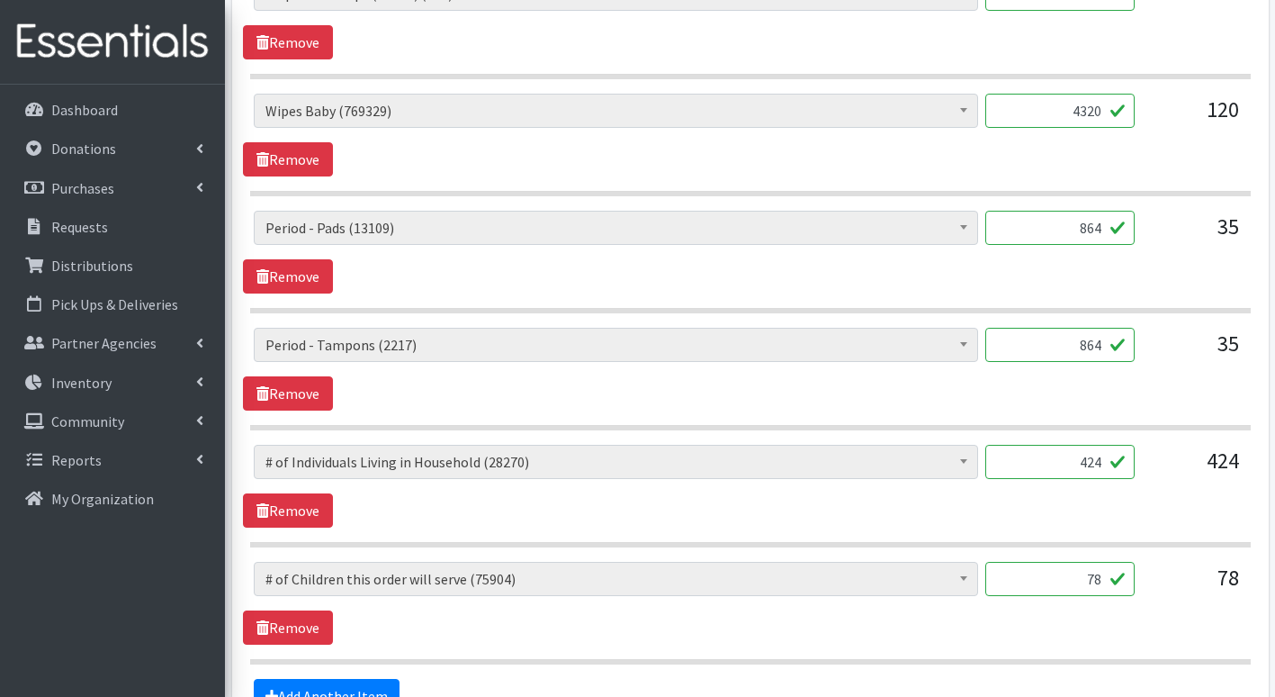
scroll to position [2070, 0]
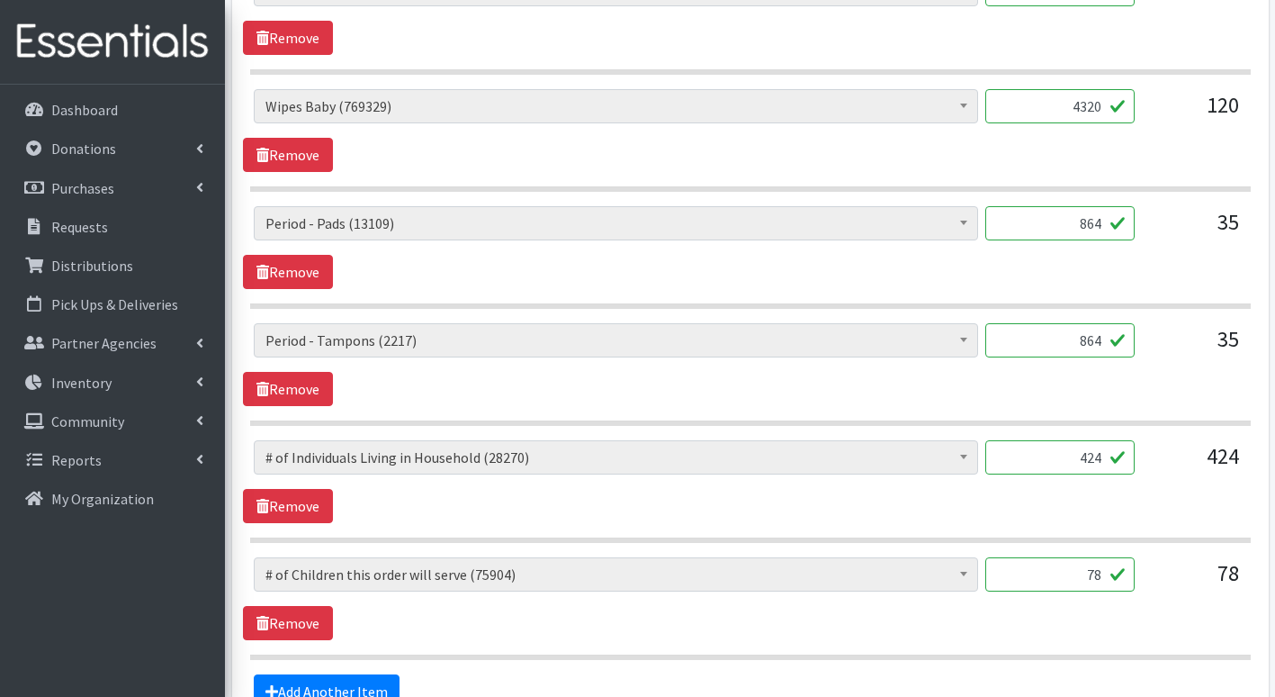
click at [1110, 345] on input "864" at bounding box center [1060, 340] width 149 height 34
type input "8"
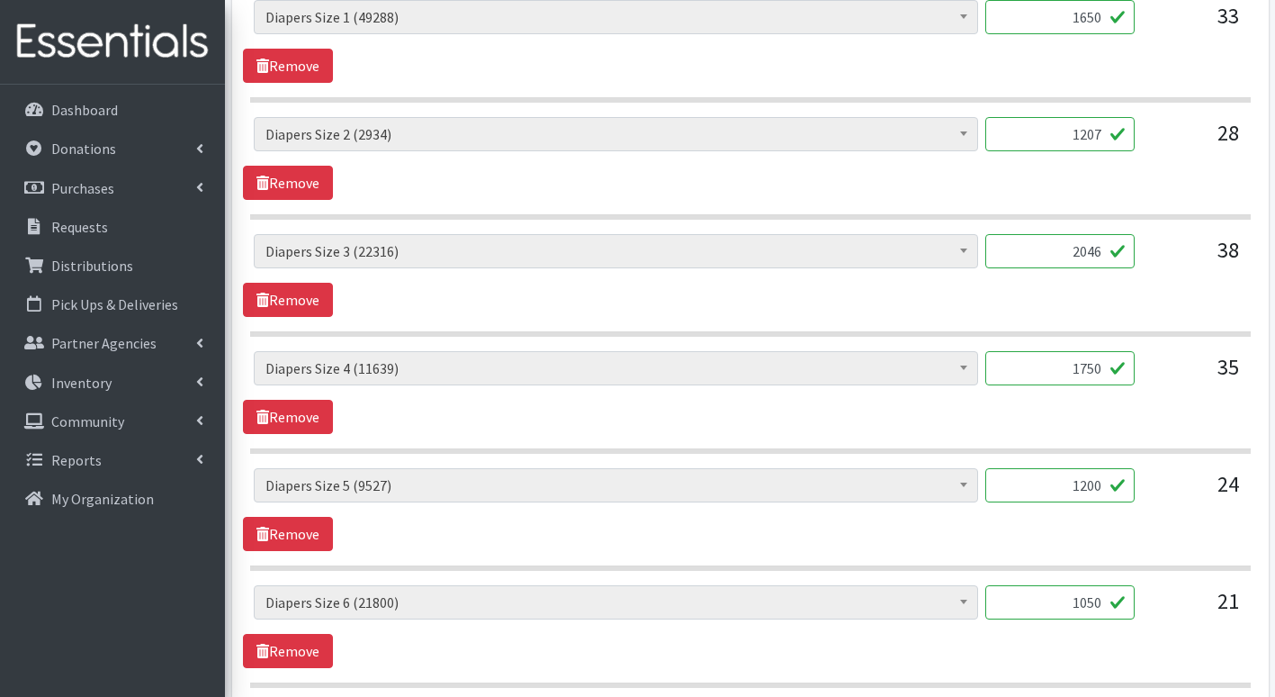
scroll to position [990, 0]
type input "0"
click at [1108, 136] on input "1207" at bounding box center [1060, 133] width 149 height 34
type input "1200"
click at [1170, 210] on section "# of Children this order will serve (75904) # of Individuals Living in Househol…" at bounding box center [750, 167] width 1001 height 103
